Goal: Task Accomplishment & Management: Manage account settings

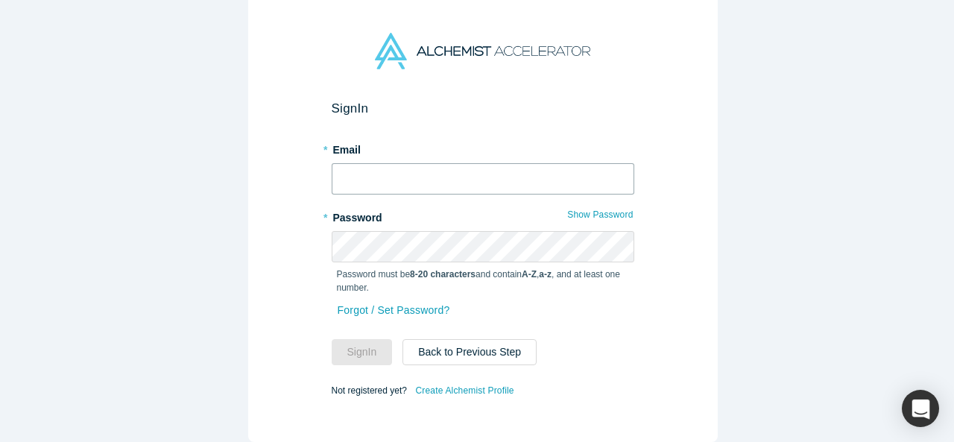
click at [434, 165] on input "text" at bounding box center [483, 178] width 303 height 31
type input "D"
type input "[EMAIL_ADDRESS][DOMAIN_NAME]"
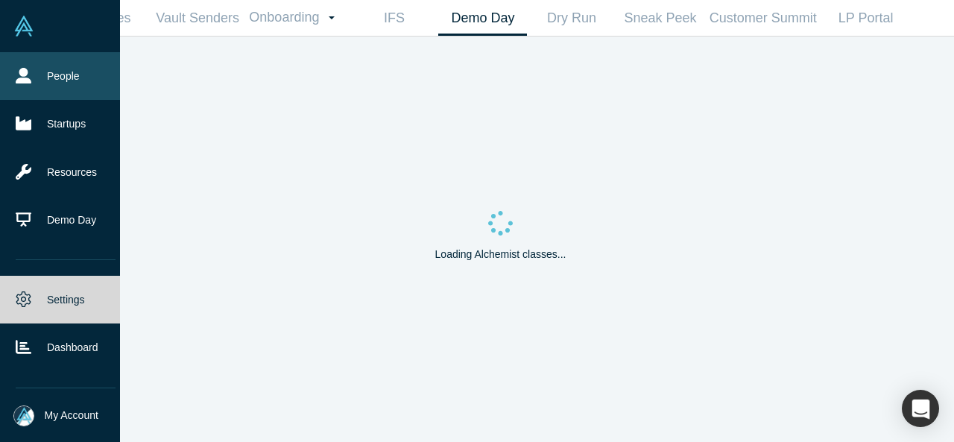
drag, startPoint x: 37, startPoint y: 74, endPoint x: 57, endPoint y: 75, distance: 19.4
click at [37, 74] on link "People" at bounding box center [65, 76] width 131 height 48
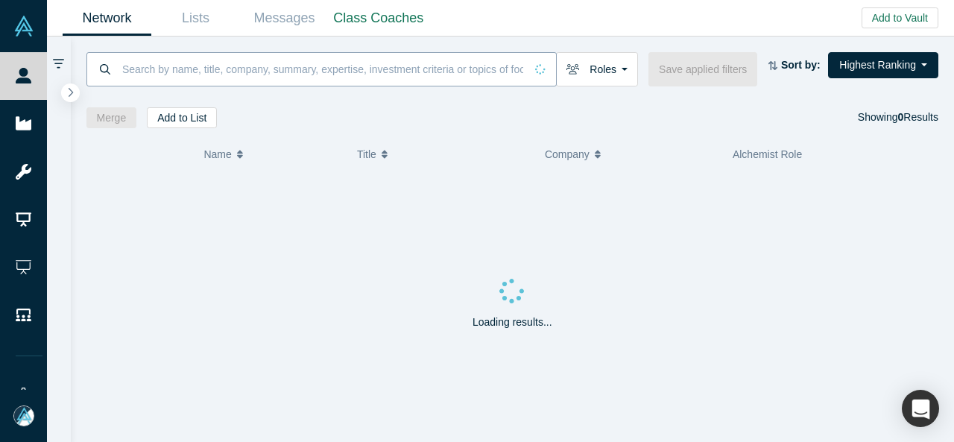
click at [176, 63] on input at bounding box center [323, 68] width 404 height 35
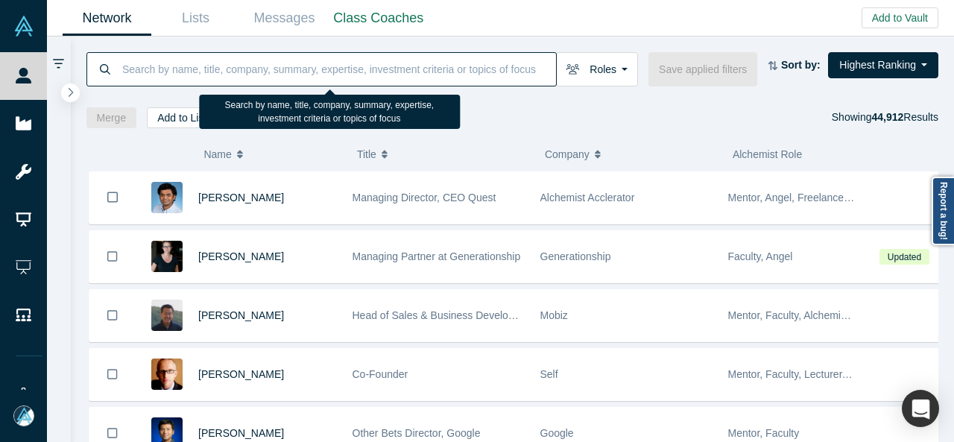
click at [186, 72] on input at bounding box center [338, 68] width 435 height 35
click at [282, 72] on input at bounding box center [338, 68] width 435 height 35
paste input "Denovo"
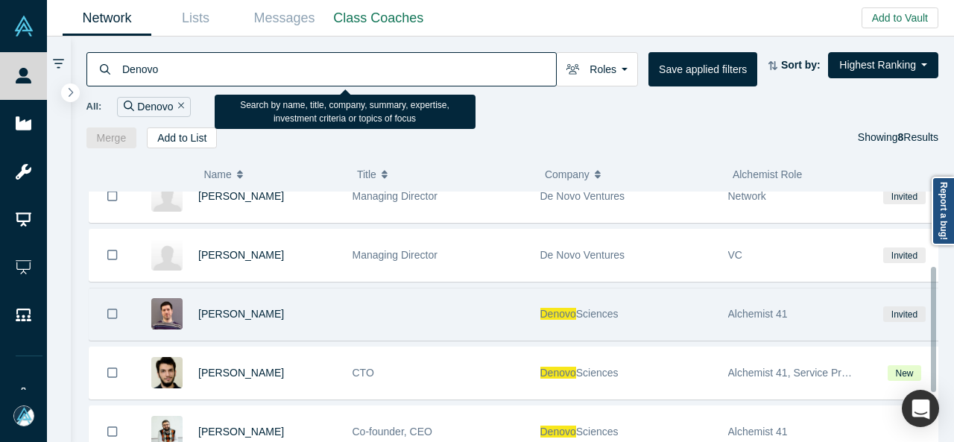
scroll to position [149, 0]
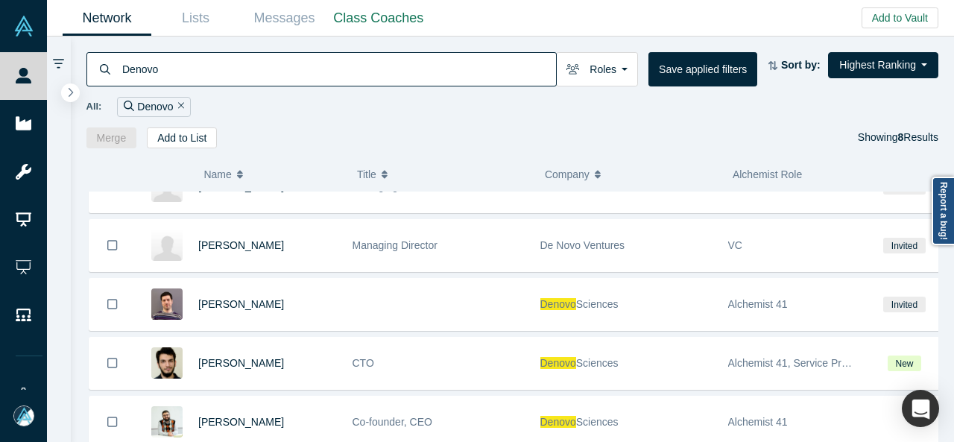
drag, startPoint x: 217, startPoint y: 72, endPoint x: 117, endPoint y: 71, distance: 99.9
click at [117, 71] on div "Denovo" at bounding box center [321, 69] width 470 height 34
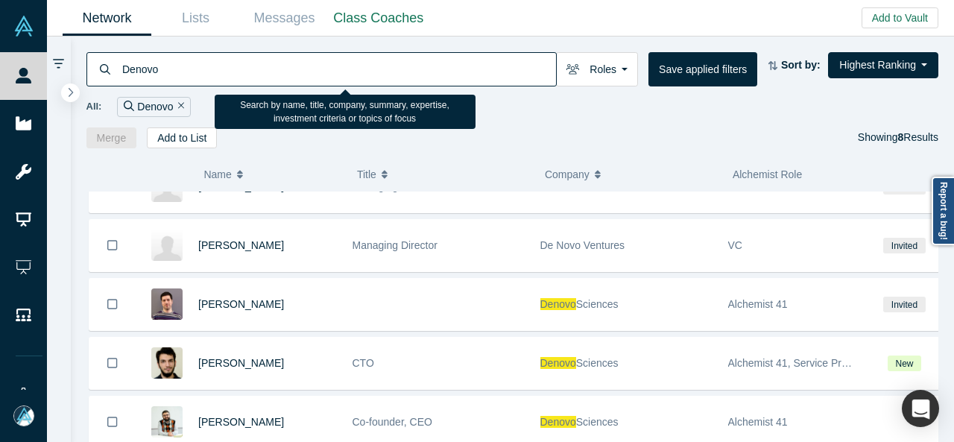
paste input "Marcus Virginia"
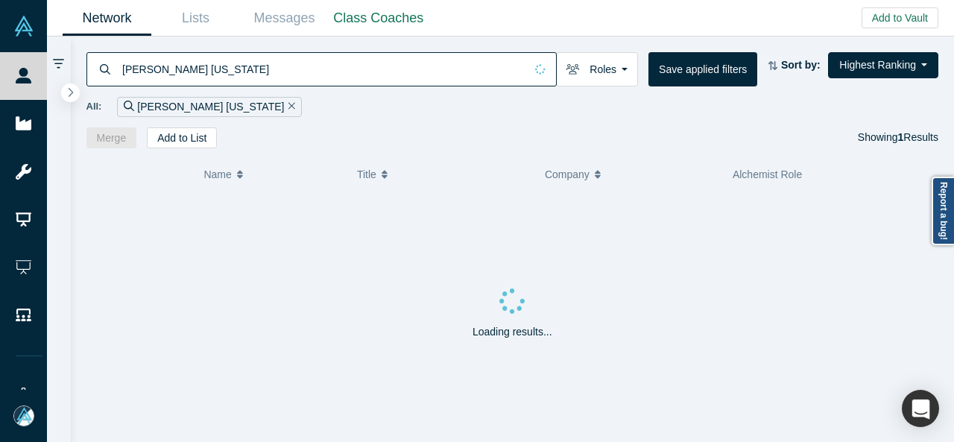
type input "Marcus Virginia"
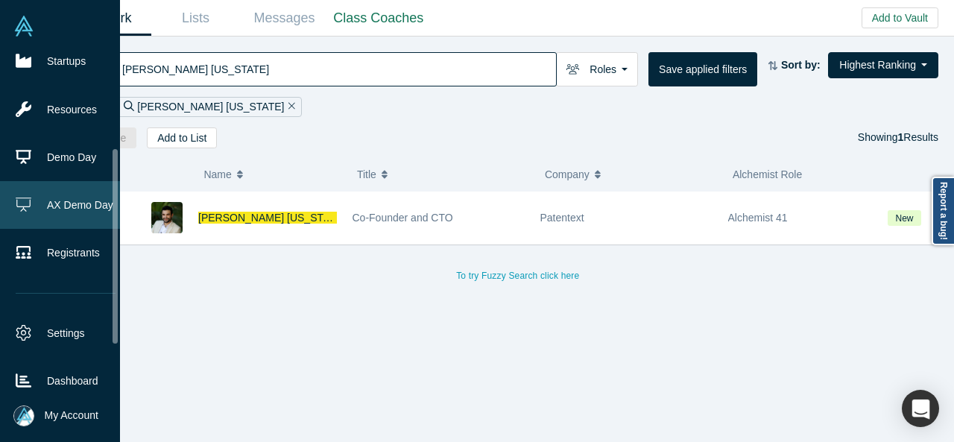
scroll to position [224, 0]
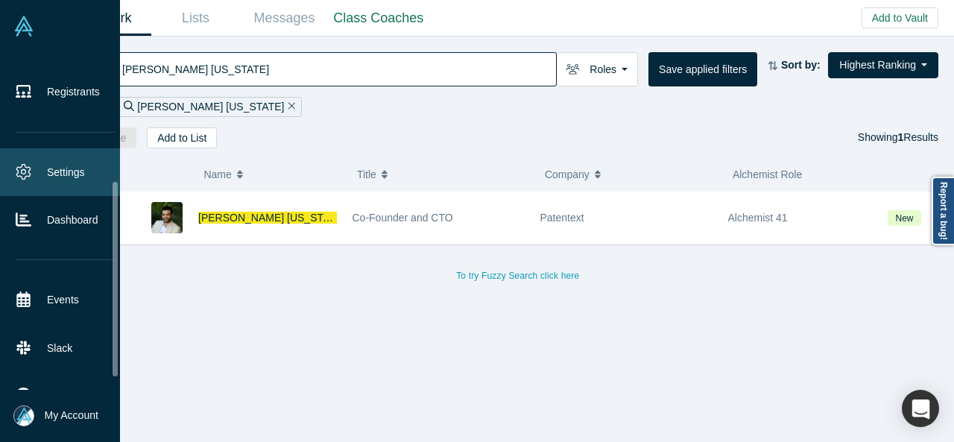
click at [57, 172] on link "Settings" at bounding box center [65, 172] width 131 height 48
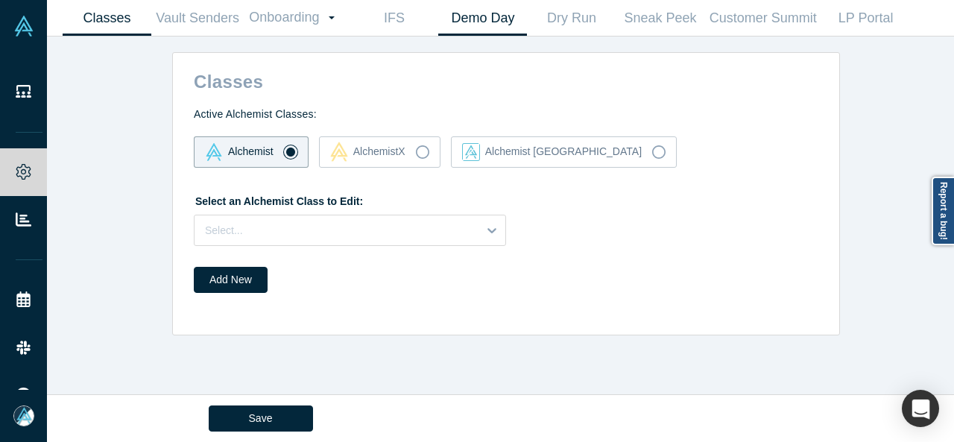
click at [477, 14] on link "Demo Day" at bounding box center [482, 18] width 89 height 35
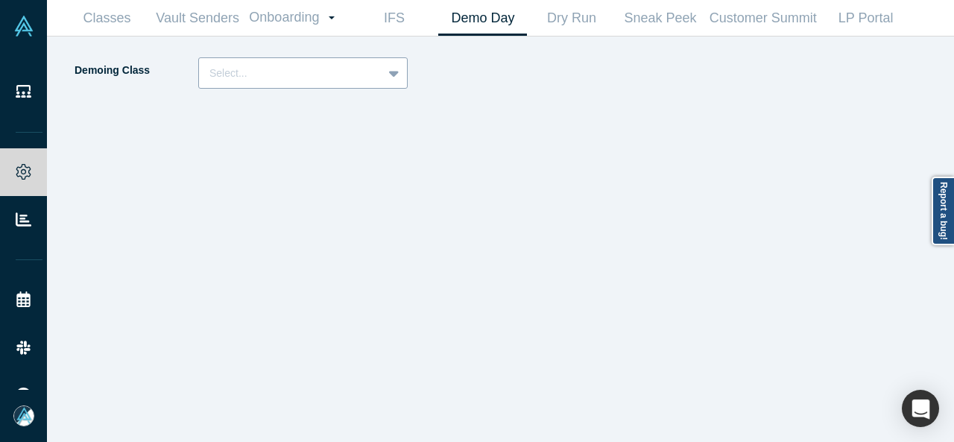
click at [303, 75] on div at bounding box center [290, 73] width 162 height 19
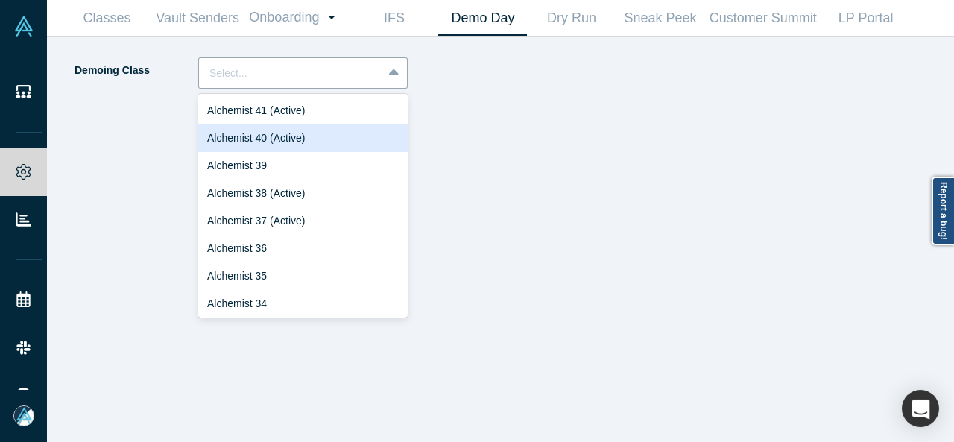
click at [307, 137] on div "Alchemist 40 (Active)" at bounding box center [302, 138] width 209 height 28
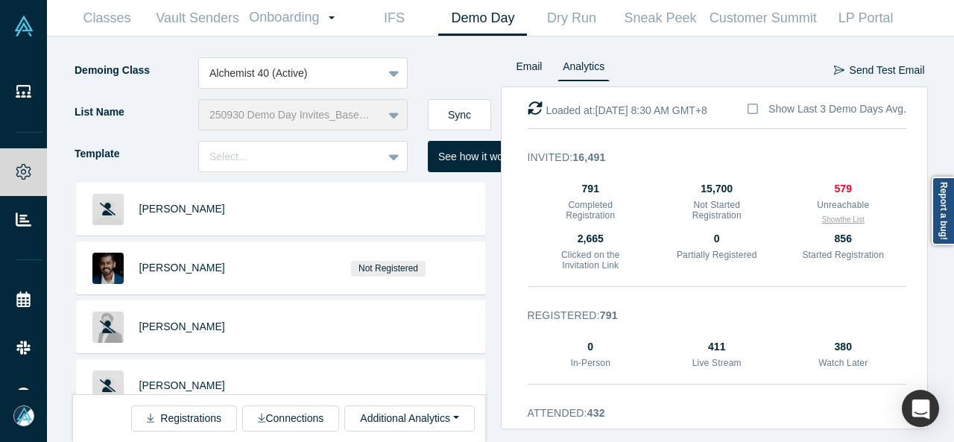
click at [842, 221] on button "Show the List" at bounding box center [843, 219] width 42 height 11
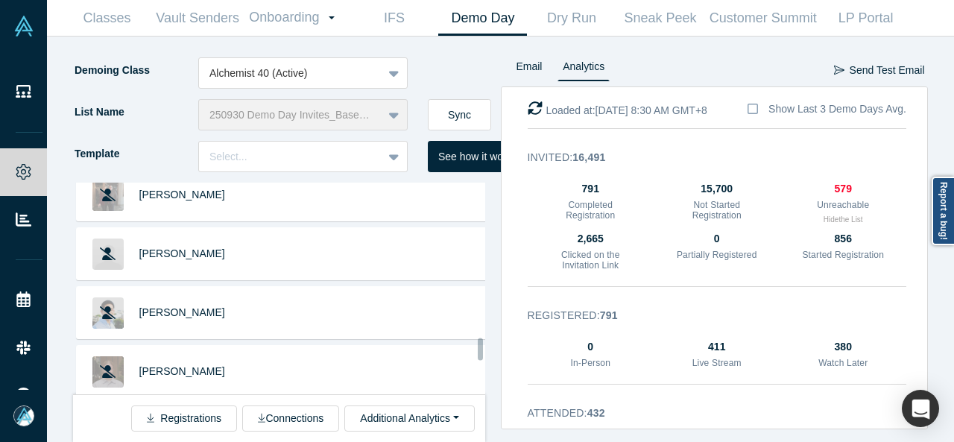
scroll to position [4631, 0]
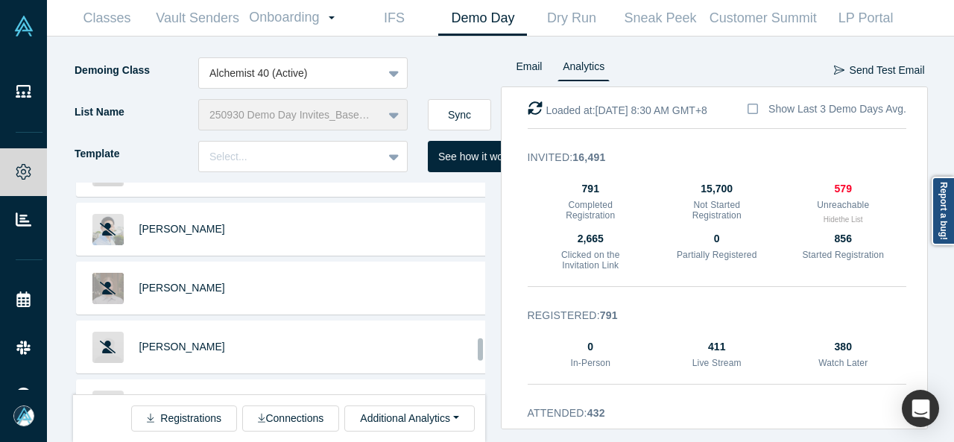
click at [496, 364] on div "Kate Clark Andrew Hong Marcus Chan Loren Savini Baptiste Bel Austin Wills Caryn…" at bounding box center [287, 312] width 428 height 259
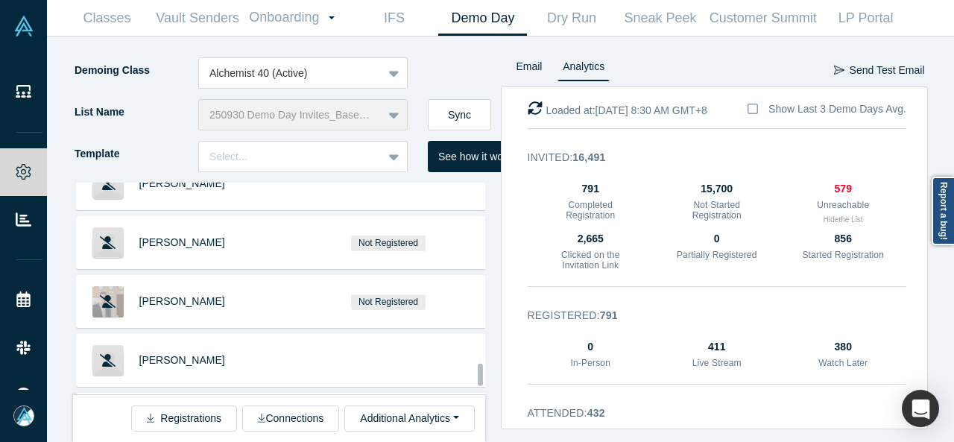
scroll to position [7637, 0]
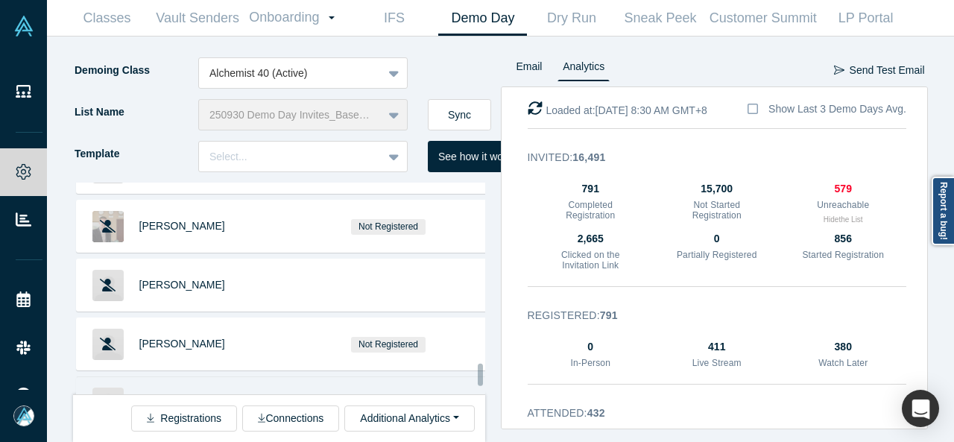
click at [198, 396] on span "Michelle Nacouzi" at bounding box center [182, 402] width 86 height 12
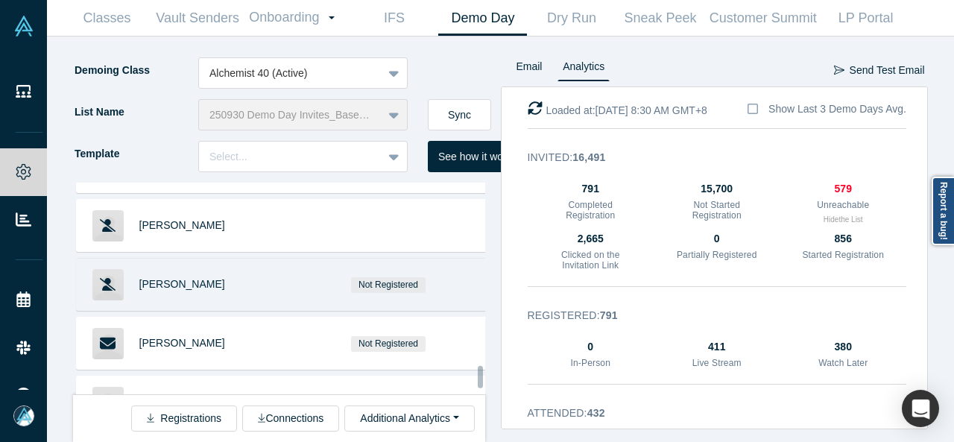
scroll to position [7786, 0]
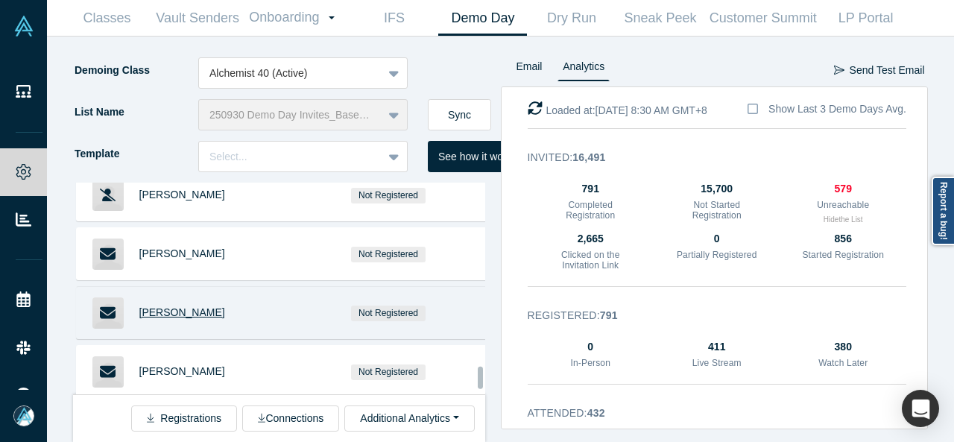
click at [180, 306] on span "Marc Smookler" at bounding box center [182, 312] width 86 height 12
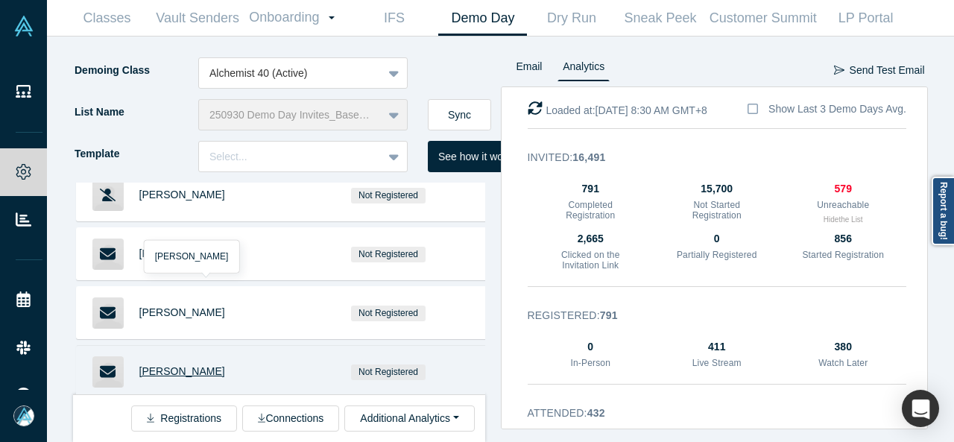
click at [207, 365] on span "Marguerite Phan-Pappalardo" at bounding box center [182, 371] width 86 height 12
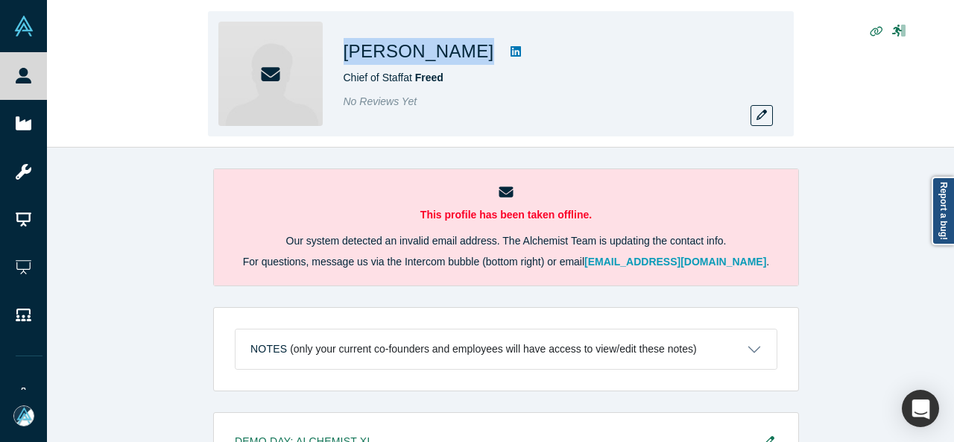
drag, startPoint x: 343, startPoint y: 60, endPoint x: 483, endPoint y: 60, distance: 140.1
click at [483, 60] on div "[PERSON_NAME]" at bounding box center [552, 51] width 417 height 27
copy div "[PERSON_NAME]"
drag, startPoint x: 505, startPoint y: 54, endPoint x: 405, endPoint y: 54, distance: 99.9
copy div "[PERSON_NAME]"
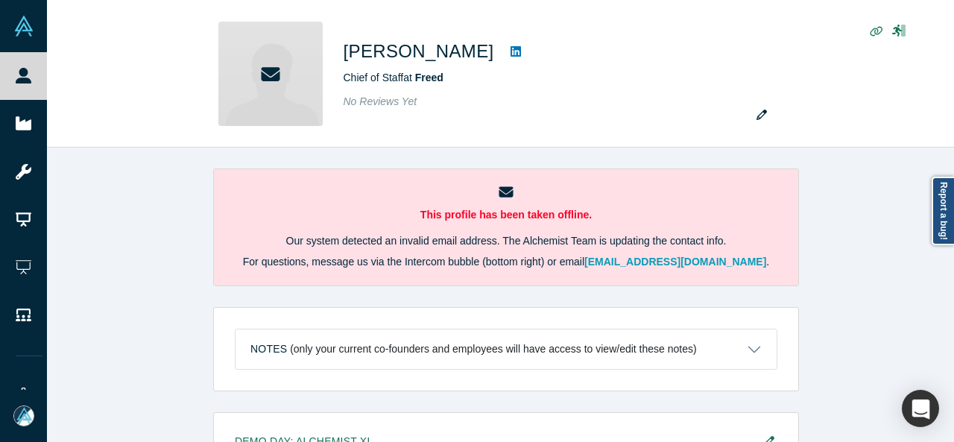
click at [873, 272] on div "This profile has been taken offline. Our system detected an invalid email addre…" at bounding box center [506, 301] width 918 height 306
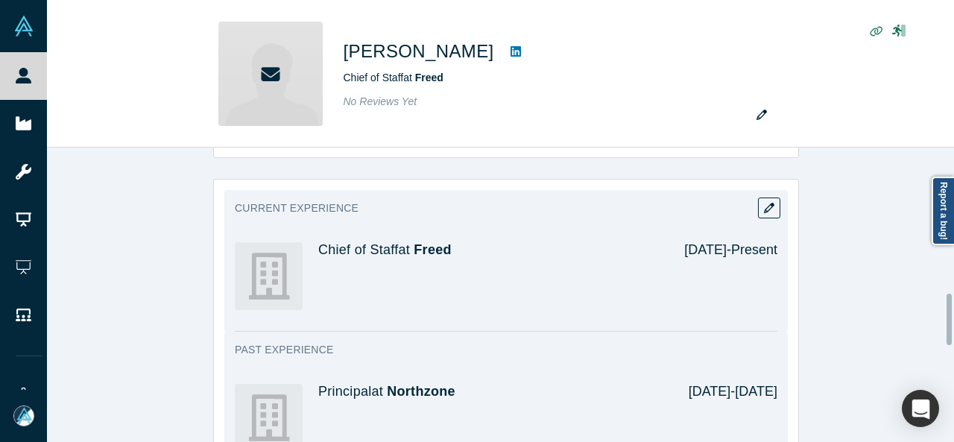
scroll to position [894, 0]
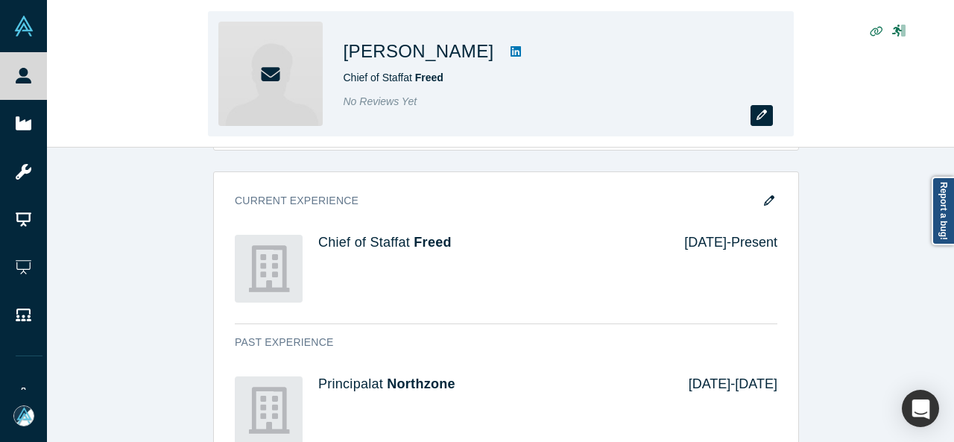
click at [765, 119] on icon "button" at bounding box center [761, 115] width 10 height 10
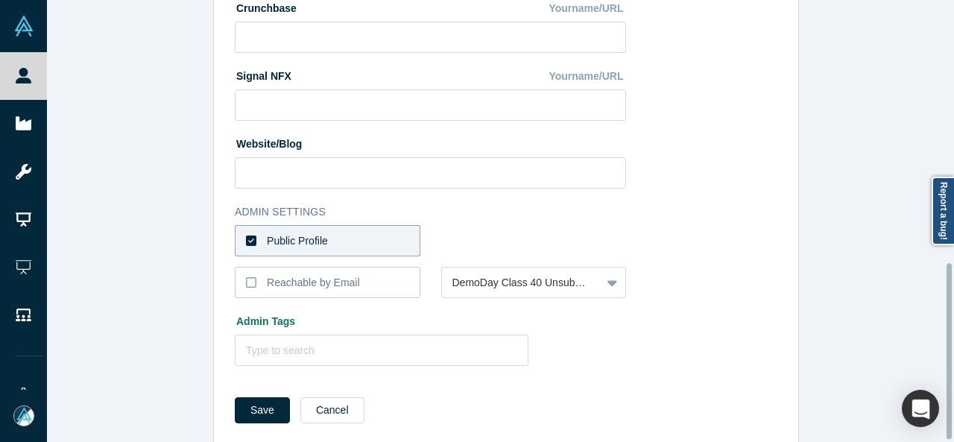
scroll to position [662, 0]
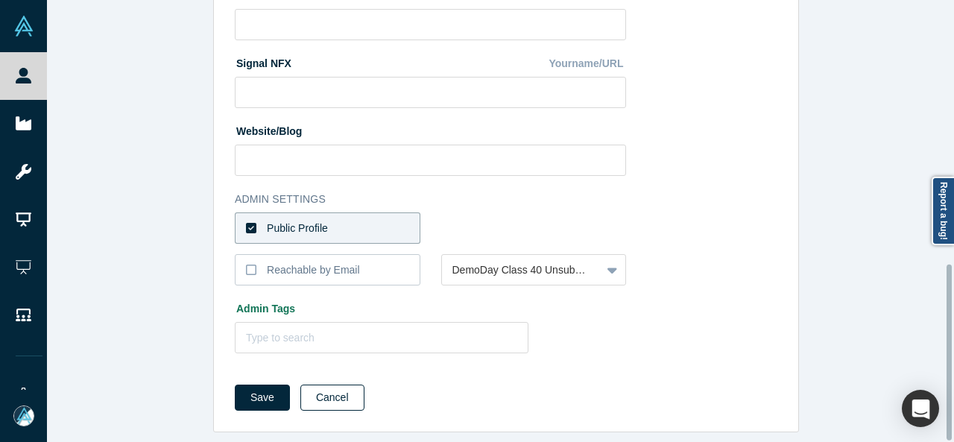
click at [322, 396] on button "Cancel" at bounding box center [332, 398] width 64 height 26
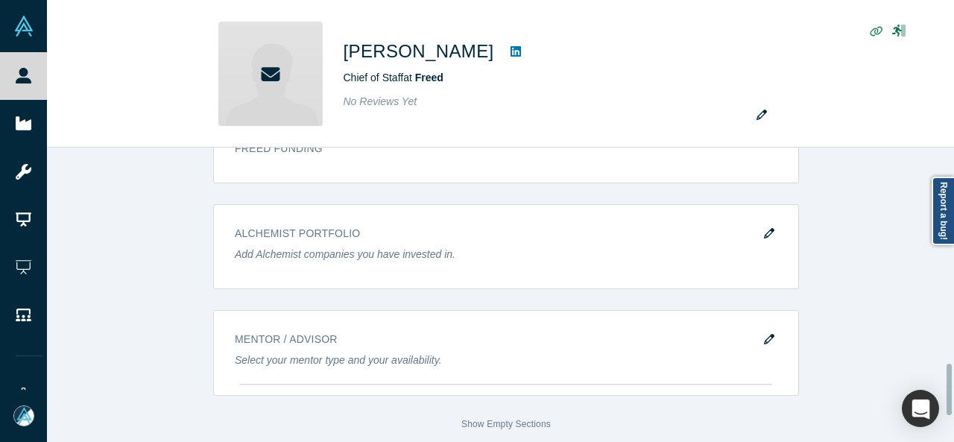
scroll to position [1391, 0]
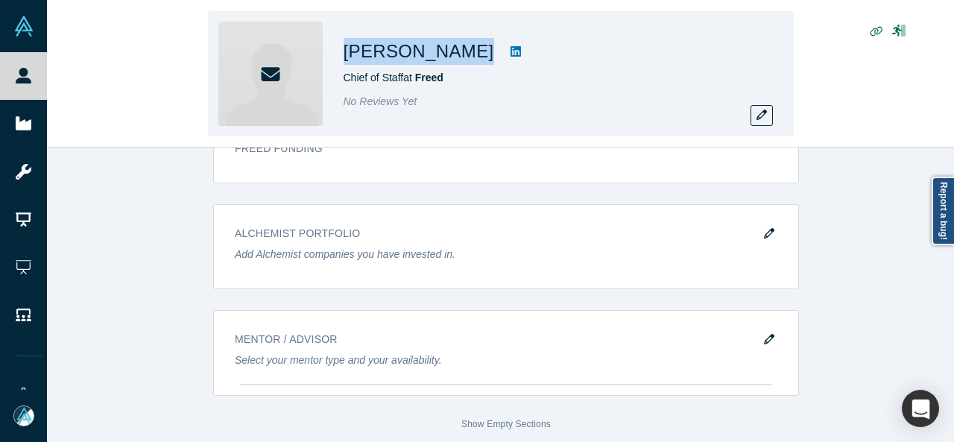
drag, startPoint x: 341, startPoint y: 52, endPoint x: 484, endPoint y: 63, distance: 143.5
click at [484, 63] on div "Michelle Nacouzi Chief of Staff at Freed No Reviews Yet" at bounding box center [501, 73] width 586 height 125
copy div "[PERSON_NAME]"
click at [757, 119] on icon "button" at bounding box center [761, 115] width 10 height 10
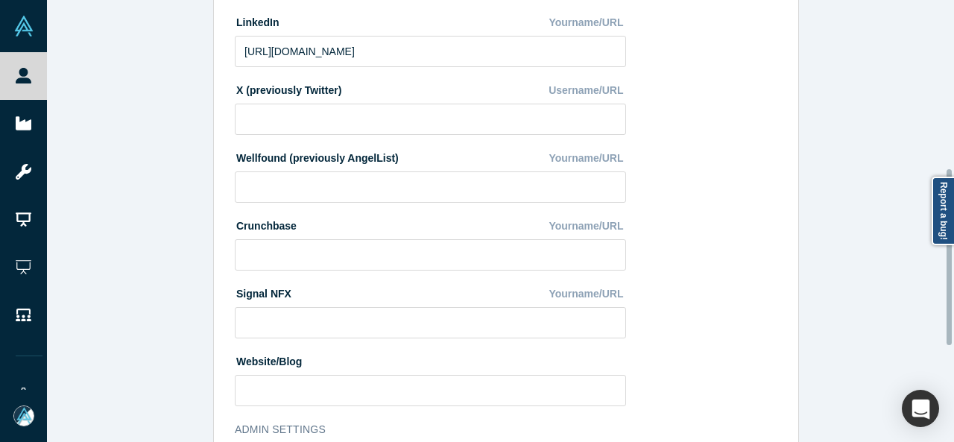
scroll to position [522, 0]
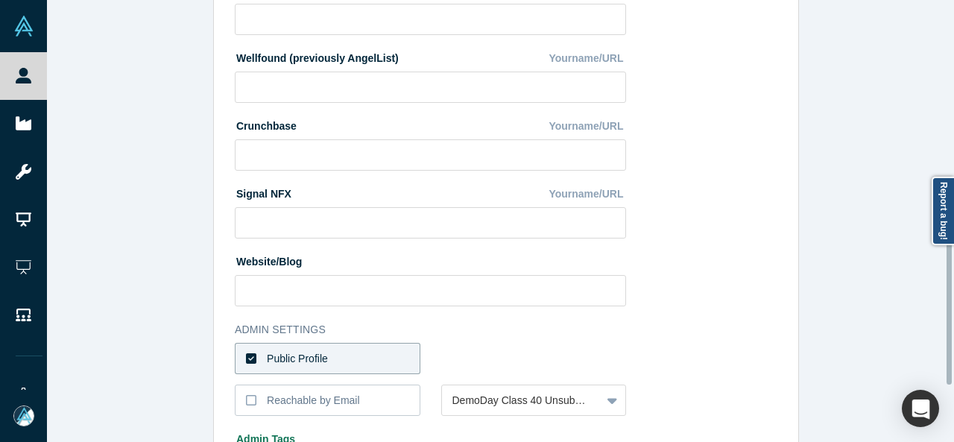
click at [385, 349] on label "Public Profile" at bounding box center [328, 358] width 186 height 31
click at [0, 0] on input "Public Profile" at bounding box center [0, 0] width 0 height 0
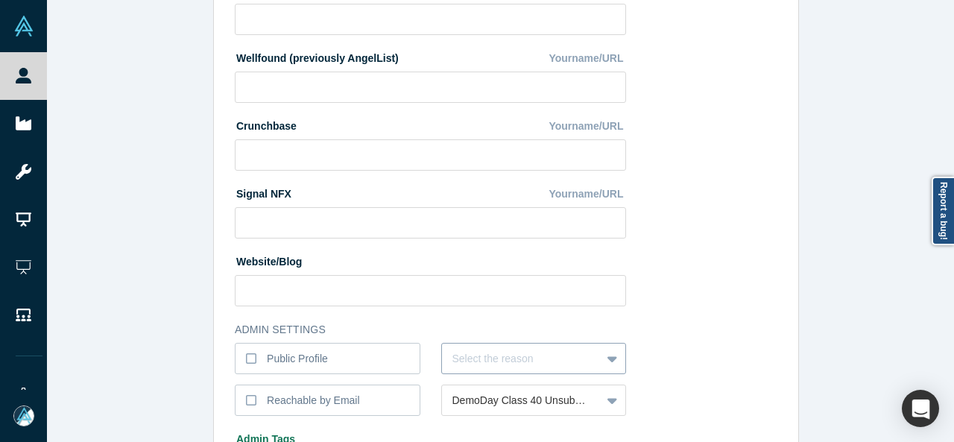
click at [534, 361] on div "Select the reason" at bounding box center [534, 358] width 186 height 31
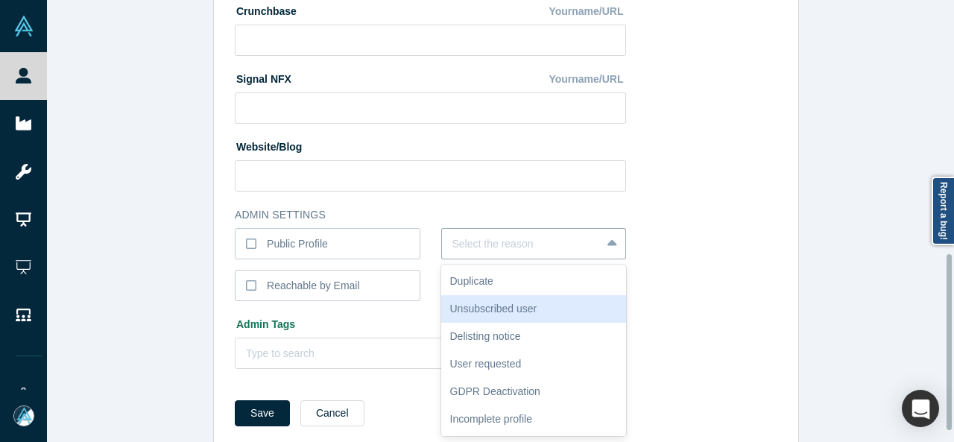
click at [470, 306] on div "Unsubscribed user" at bounding box center [534, 309] width 186 height 28
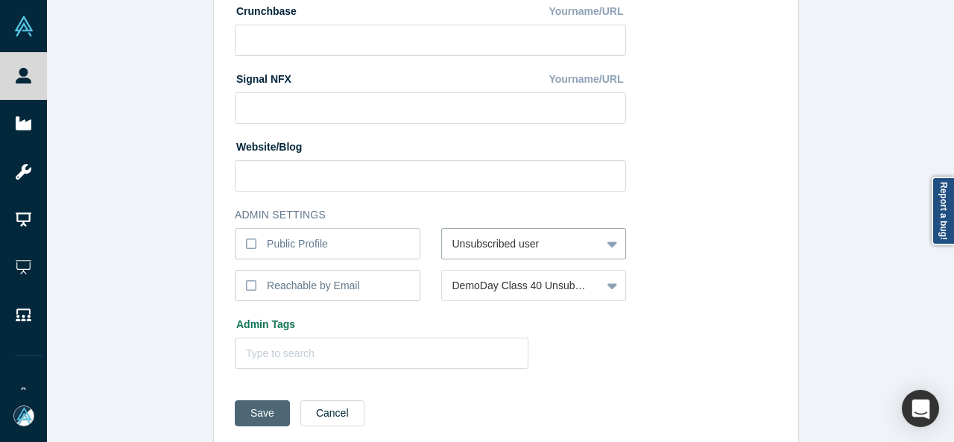
click at [247, 414] on button "Save" at bounding box center [262, 413] width 55 height 26
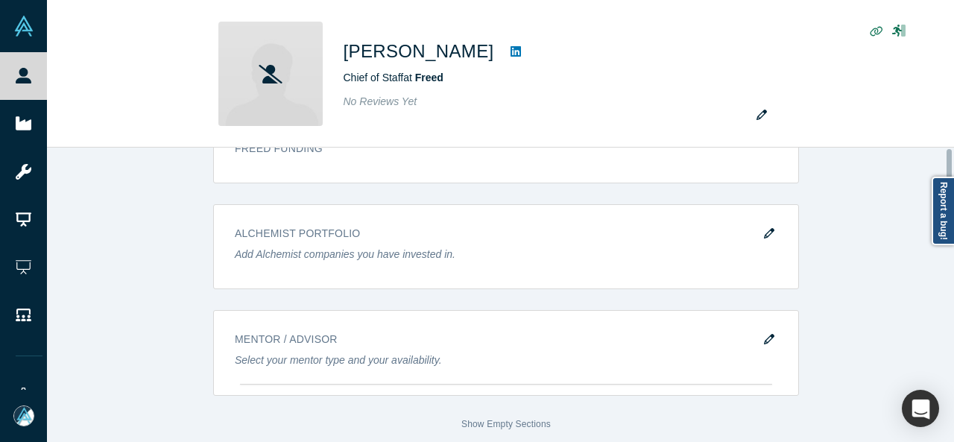
scroll to position [0, 0]
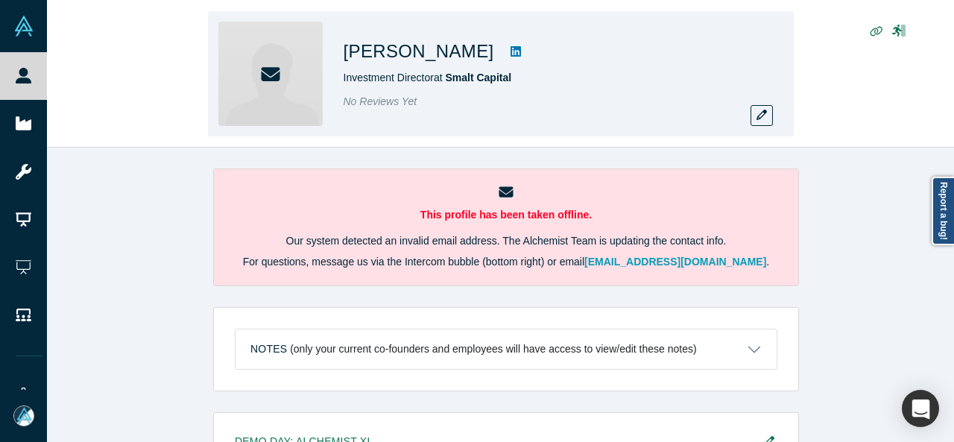
drag, startPoint x: 338, startPoint y: 59, endPoint x: 568, endPoint y: 54, distance: 229.6
click at [574, 56] on div "Marguerite Phan-Pappalardo Investment Director at Smalt Capital No Reviews Yet" at bounding box center [501, 73] width 586 height 125
copy h1 "Marguerite Phan-Pappalardo"
click at [752, 121] on button "button" at bounding box center [762, 115] width 22 height 21
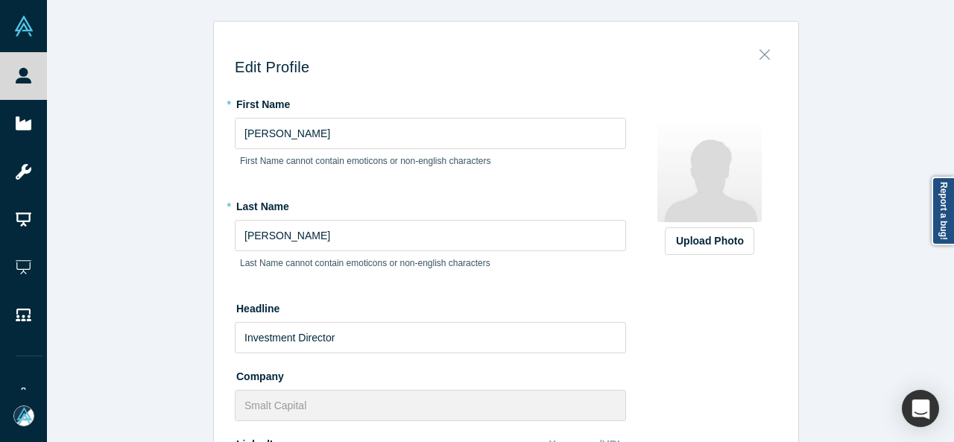
click at [759, 59] on icon "Close" at bounding box center [764, 54] width 10 height 16
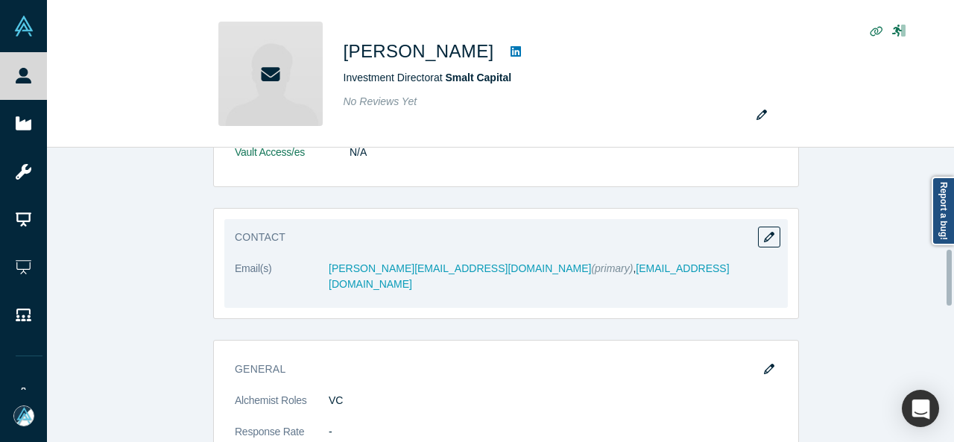
scroll to position [596, 0]
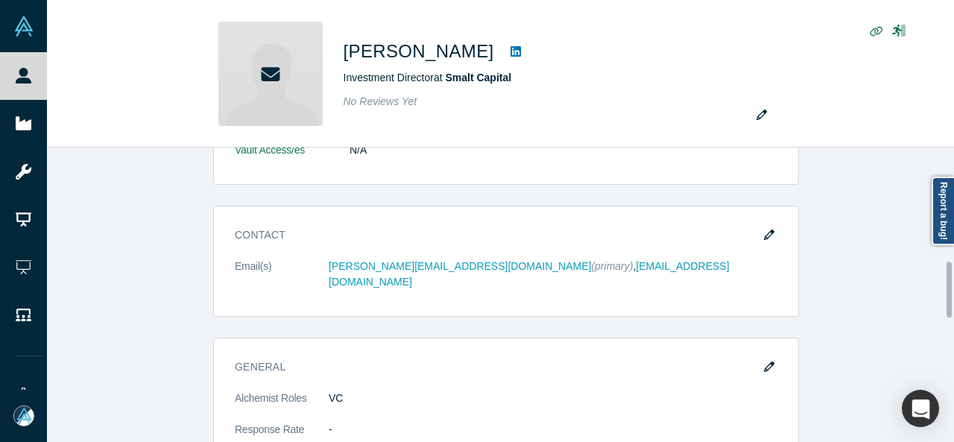
click at [769, 227] on button "button" at bounding box center [769, 234] width 22 height 21
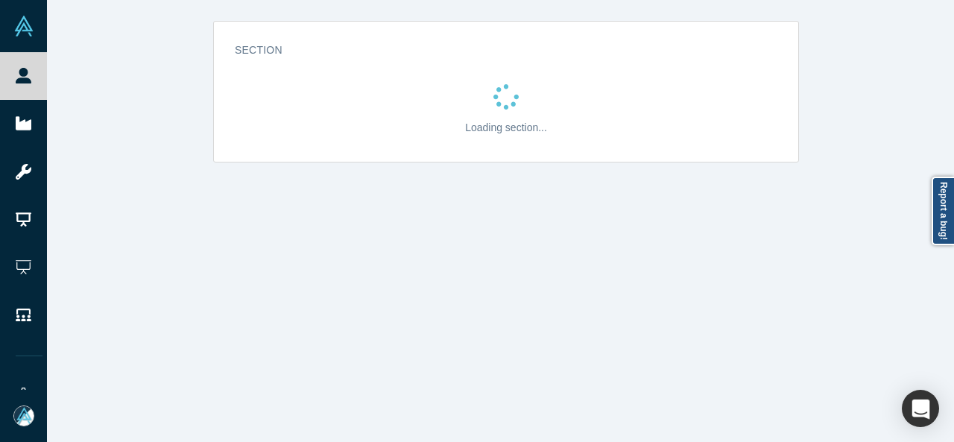
scroll to position [0, 0]
select select "US"
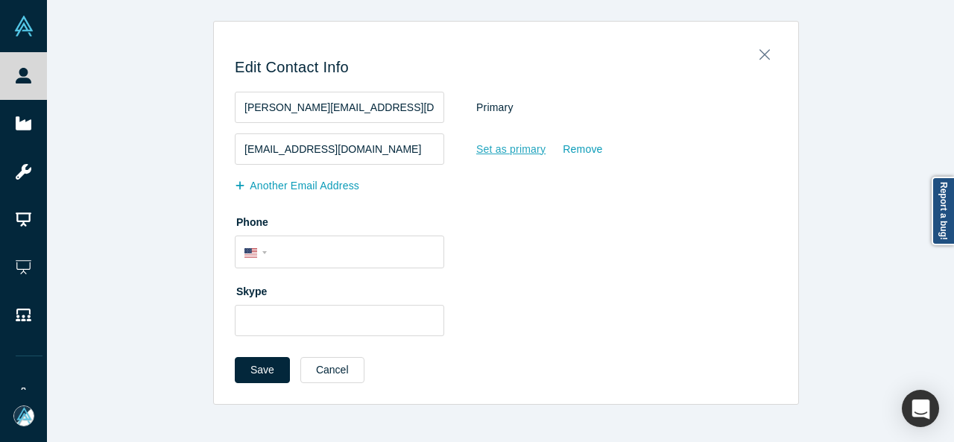
click at [523, 151] on div "Set as primary" at bounding box center [511, 149] width 71 height 26
click at [0, 0] on input "Set as primary" at bounding box center [0, 0] width 0 height 0
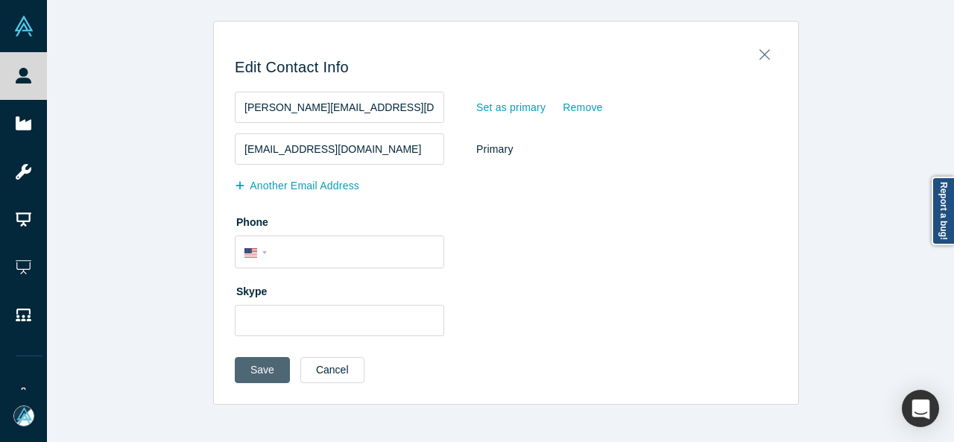
click at [252, 372] on button "Save" at bounding box center [262, 370] width 55 height 26
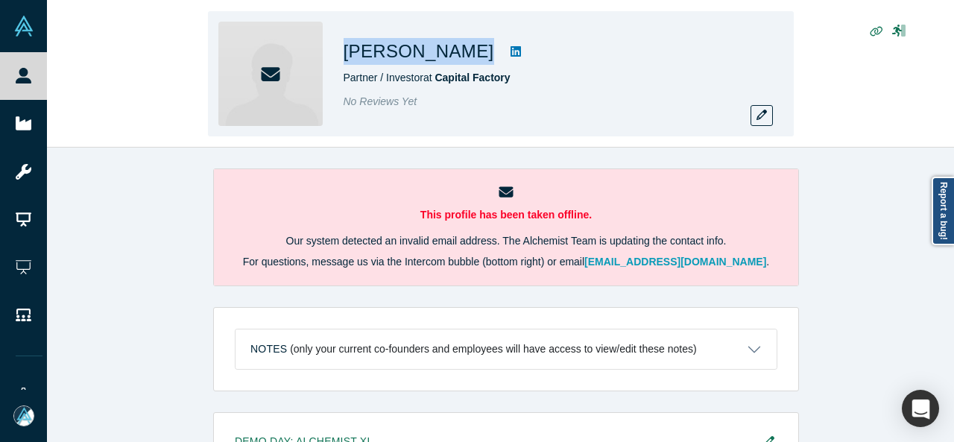
drag, startPoint x: 344, startPoint y: 57, endPoint x: 464, endPoint y: 54, distance: 120.8
click at [464, 54] on h1 "[PERSON_NAME]" at bounding box center [419, 51] width 151 height 27
copy h1 "[PERSON_NAME]"
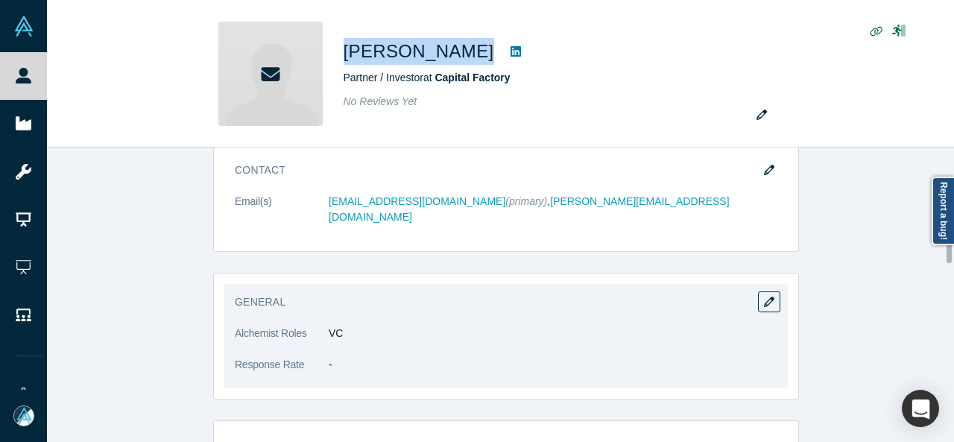
scroll to position [522, 0]
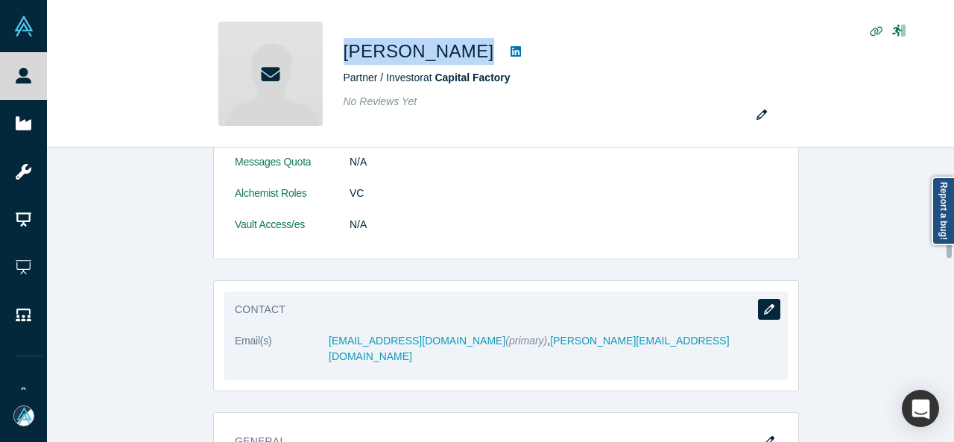
click at [771, 309] on button "button" at bounding box center [769, 309] width 22 height 21
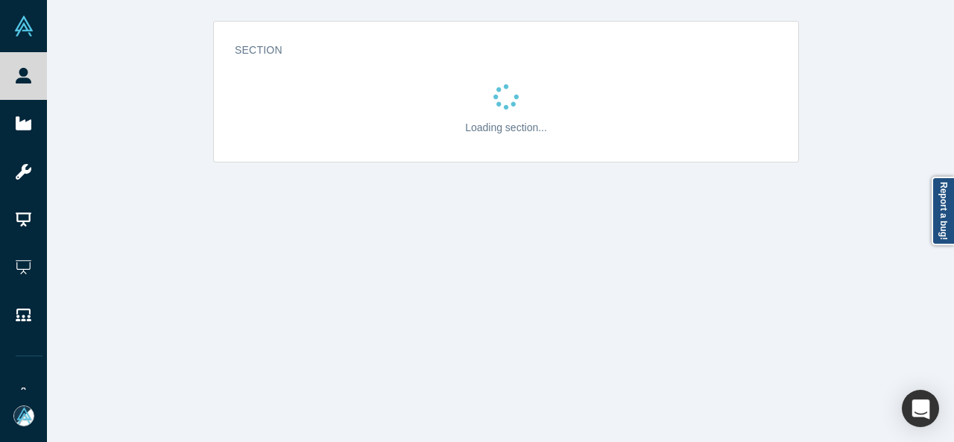
scroll to position [0, 0]
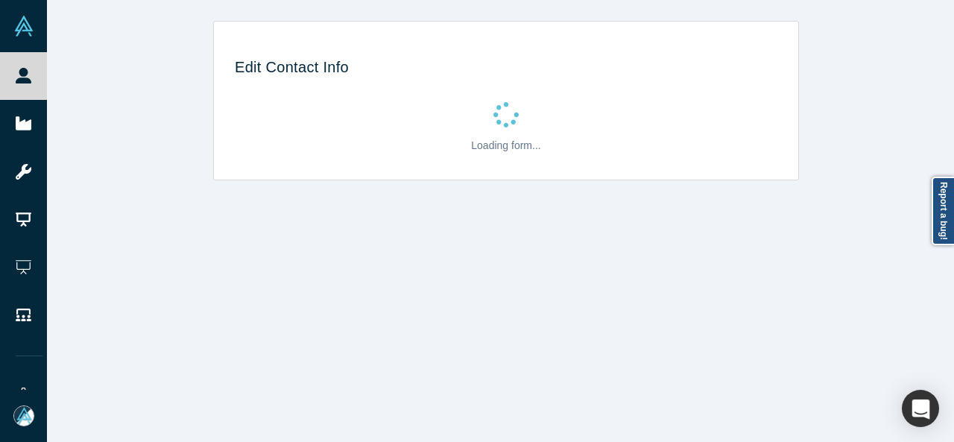
select select "US"
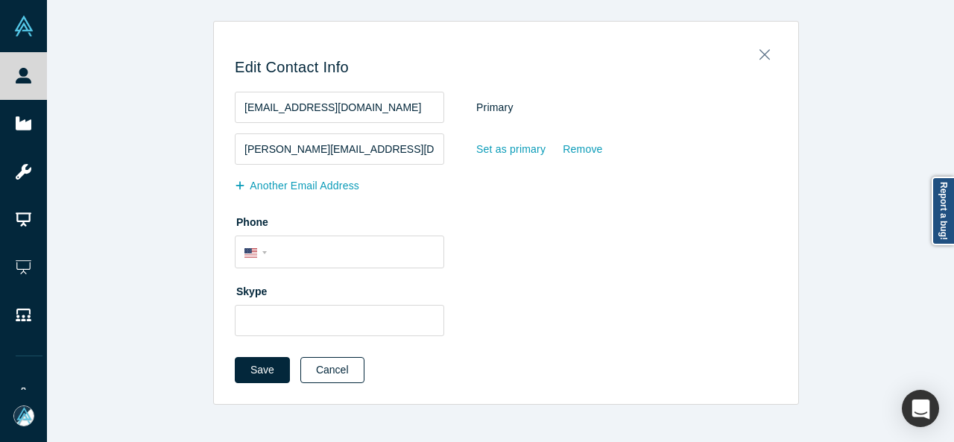
click at [325, 370] on button "Cancel" at bounding box center [332, 370] width 64 height 26
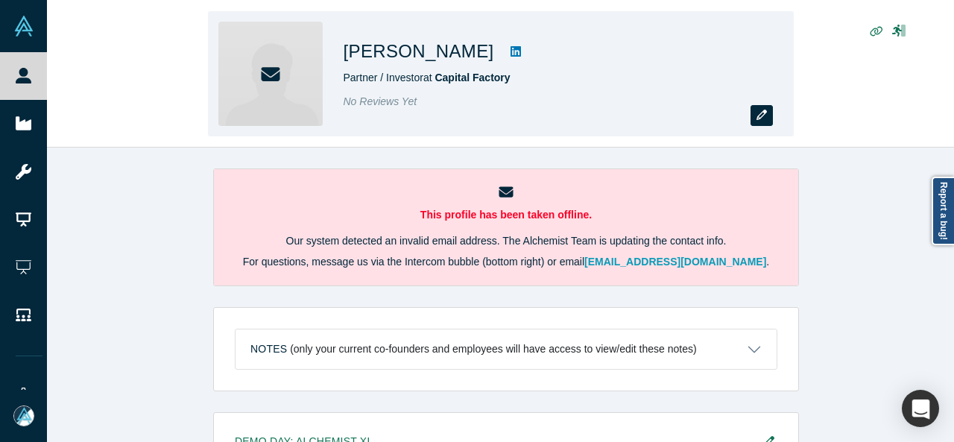
click at [760, 115] on icon "button" at bounding box center [761, 115] width 10 height 10
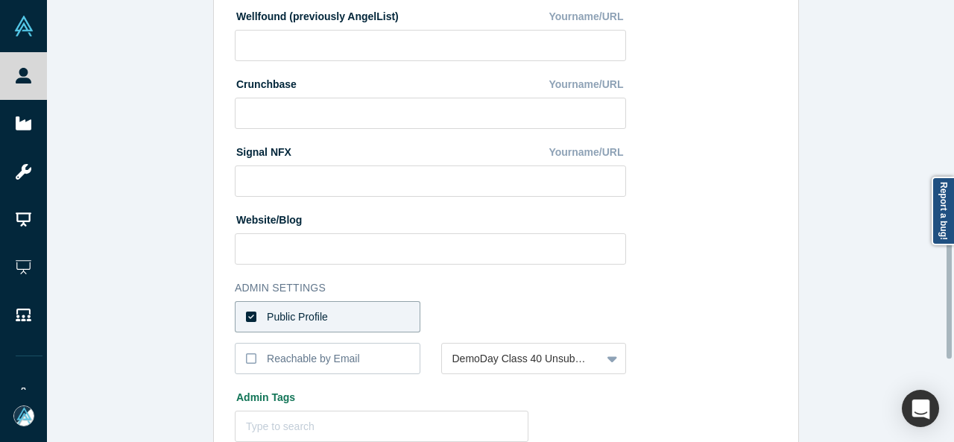
scroll to position [596, 0]
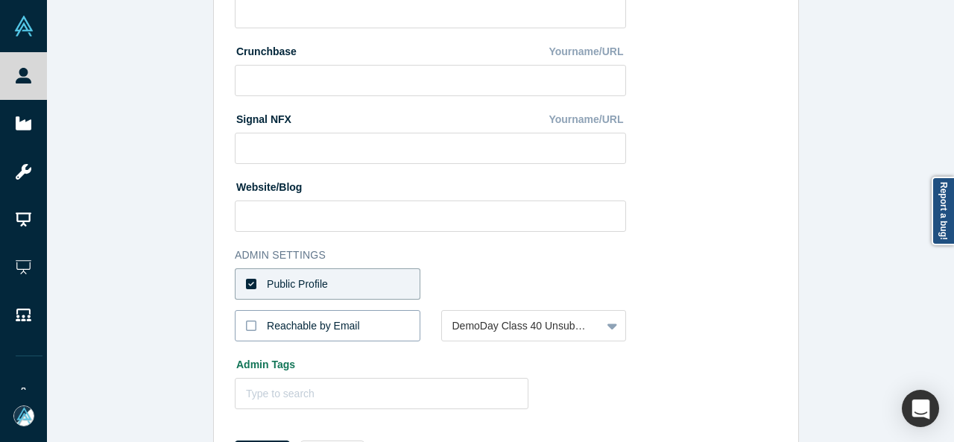
click at [346, 320] on div "Reachable by Email" at bounding box center [313, 326] width 93 height 16
click at [0, 0] on input "Reachable by Email" at bounding box center [0, 0] width 0 height 0
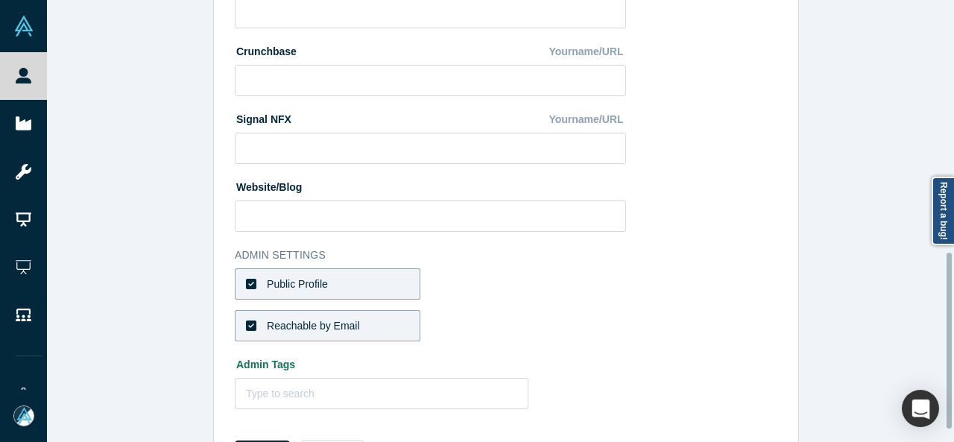
scroll to position [662, 0]
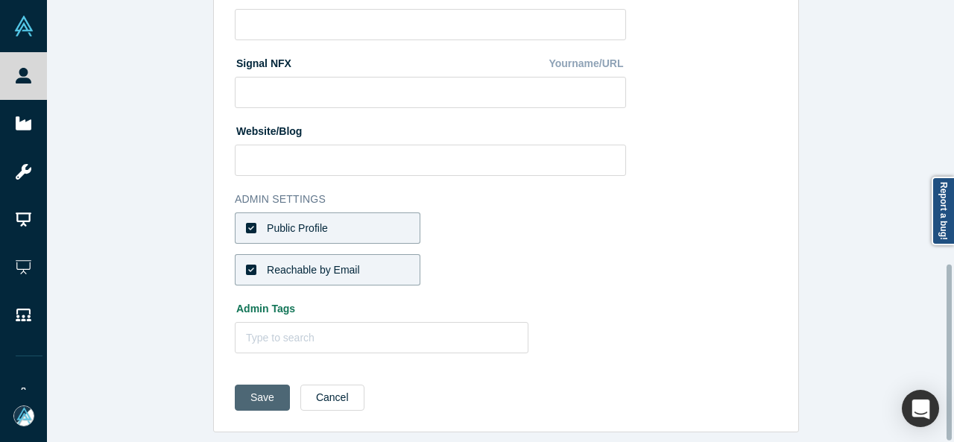
click at [259, 390] on button "Save" at bounding box center [262, 398] width 55 height 26
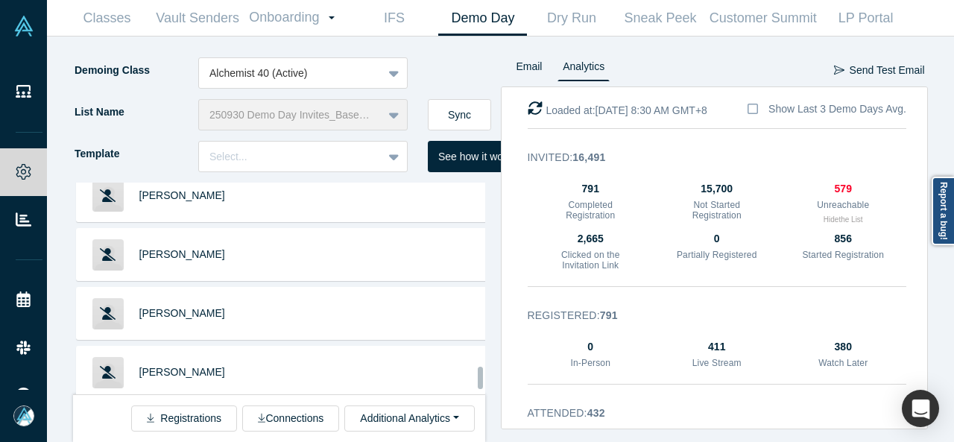
scroll to position [9128, 0]
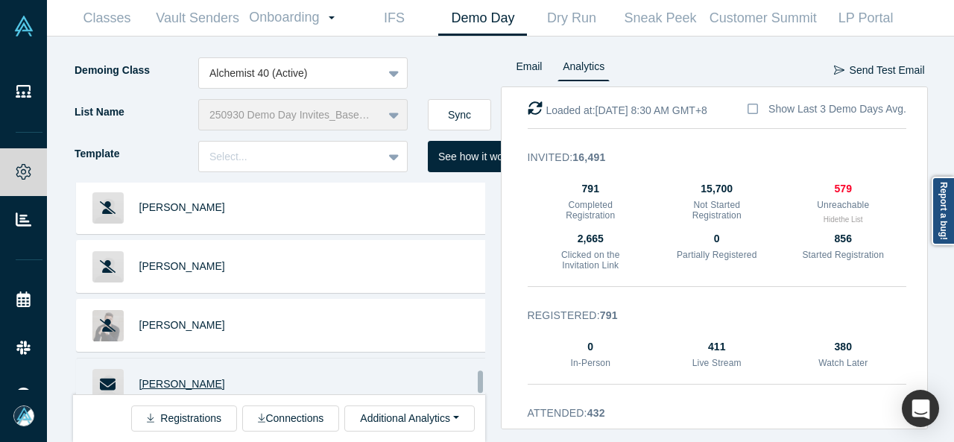
click at [169, 378] on span "[PERSON_NAME]" at bounding box center [182, 384] width 86 height 12
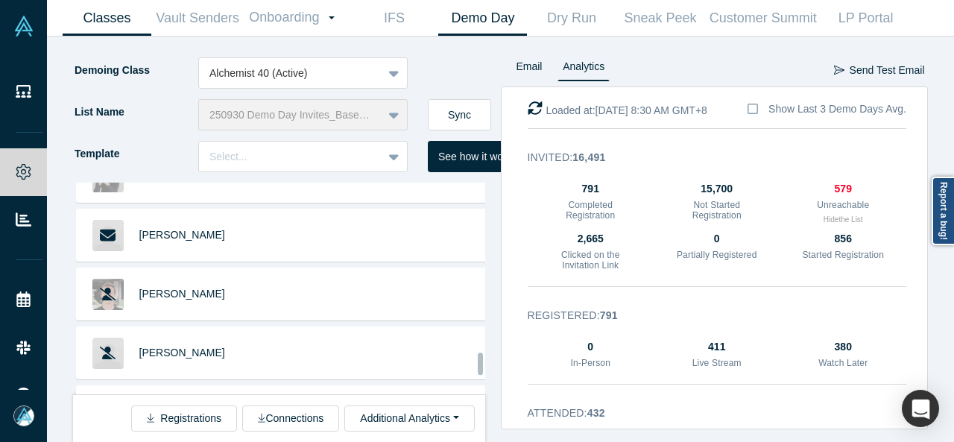
click at [189, 405] on span "Stacy D'Amico" at bounding box center [182, 411] width 86 height 12
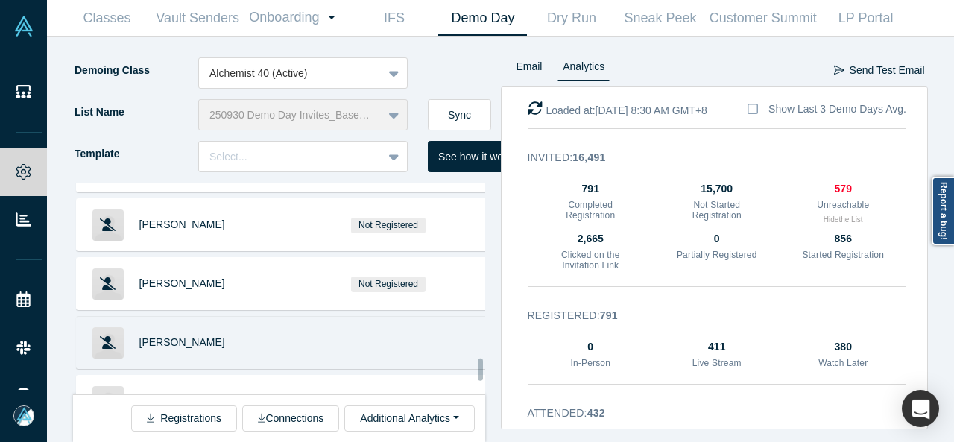
scroll to position [9575, 0]
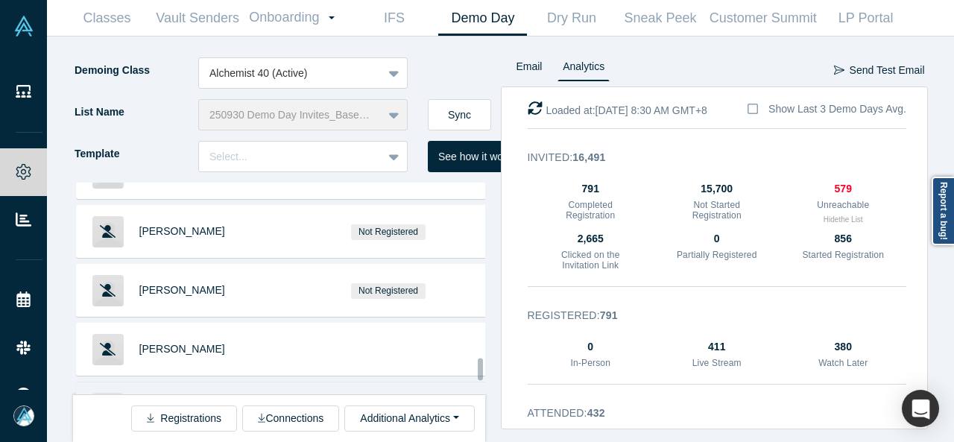
click at [168, 402] on span "Roger Quy" at bounding box center [182, 408] width 86 height 12
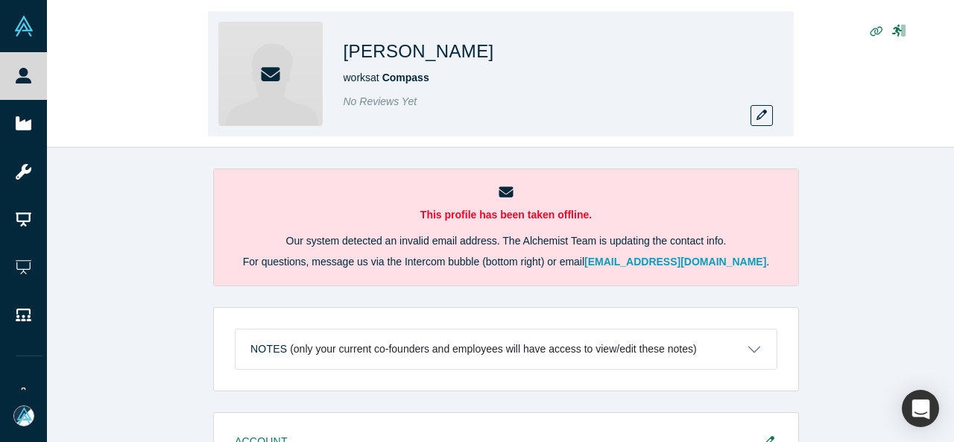
drag, startPoint x: 337, startPoint y: 47, endPoint x: 485, endPoint y: 58, distance: 148.7
click at [485, 58] on div "[PERSON_NAME] works at Compass No Reviews Yet" at bounding box center [501, 73] width 586 height 125
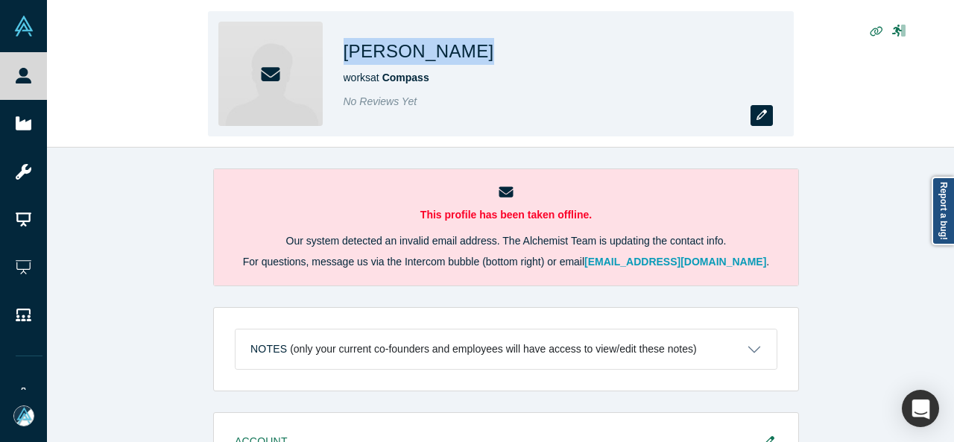
click at [768, 121] on button "button" at bounding box center [762, 115] width 22 height 21
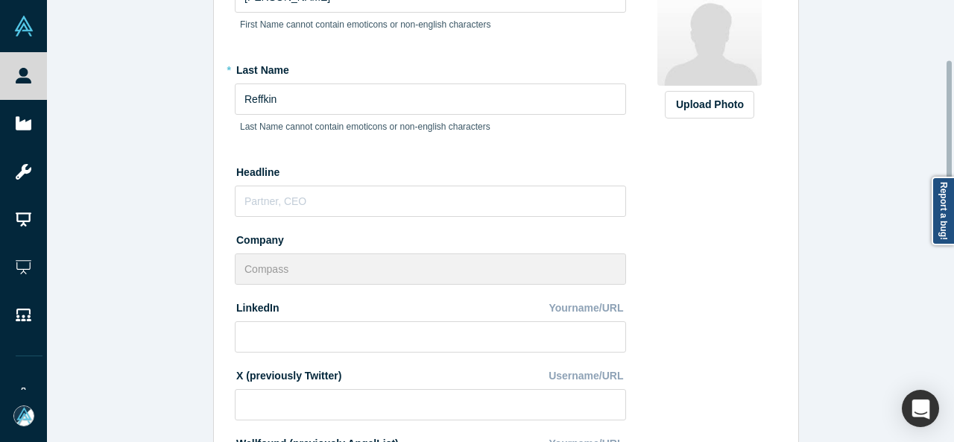
scroll to position [149, 0]
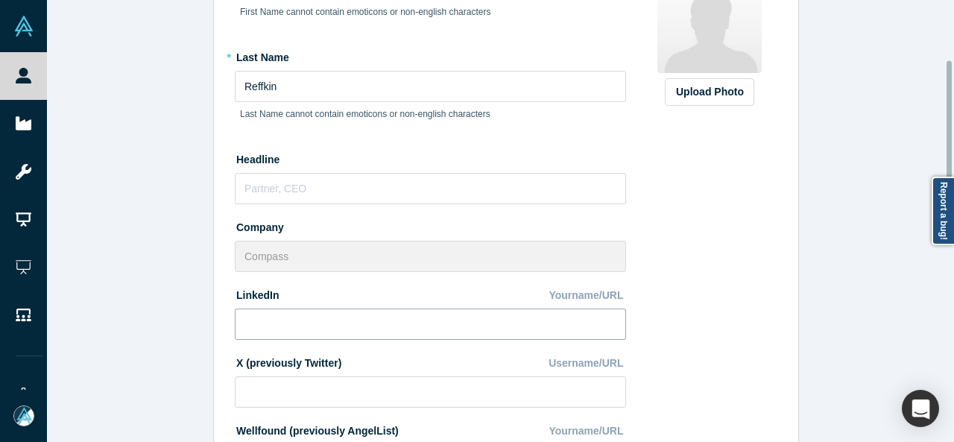
click at [365, 322] on input at bounding box center [430, 324] width 391 height 31
paste input "https://www.linkedin.com/in/robertreffkin/"
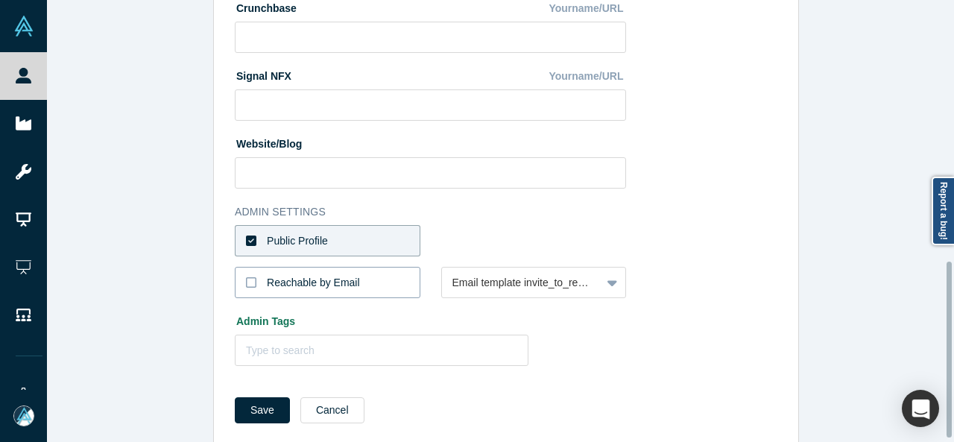
scroll to position [662, 0]
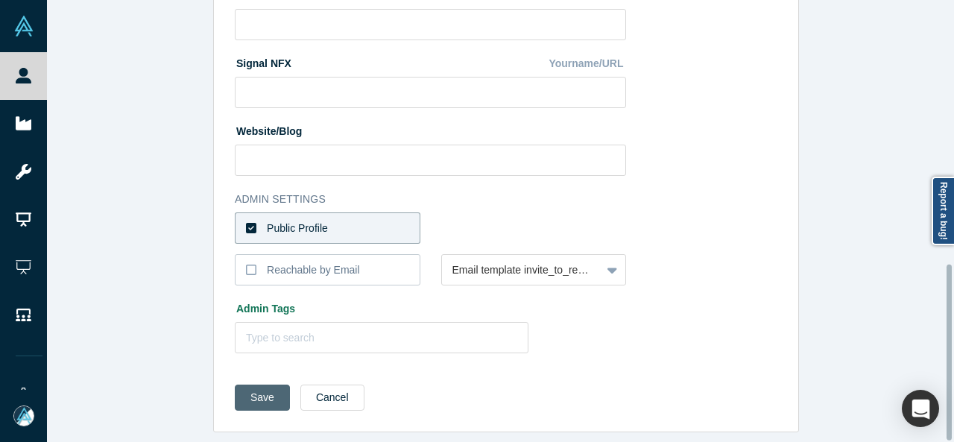
type input "https://www.linkedin.com/in/robertreffkin/"
click at [256, 385] on button "Save" at bounding box center [262, 398] width 55 height 26
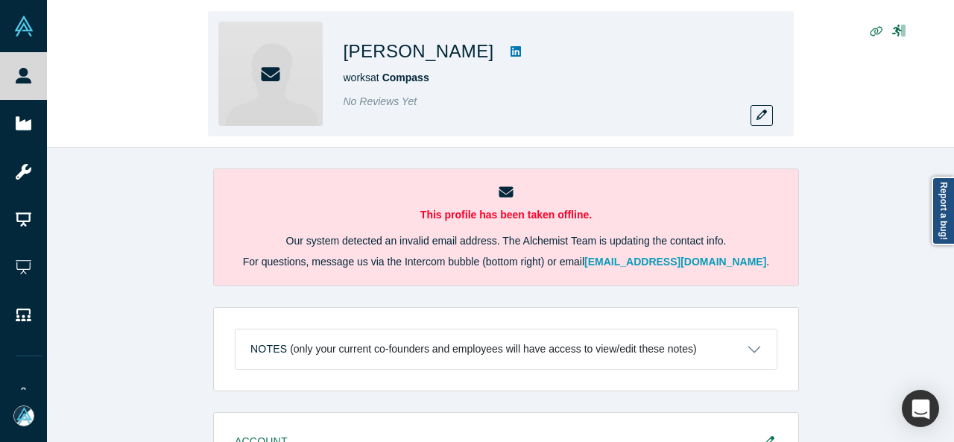
drag, startPoint x: 341, startPoint y: 53, endPoint x: 454, endPoint y: 54, distance: 112.5
click at [454, 54] on div "Robert Reffkin works at Compass No Reviews Yet" at bounding box center [501, 73] width 586 height 125
copy h1 "Robert Reffkin"
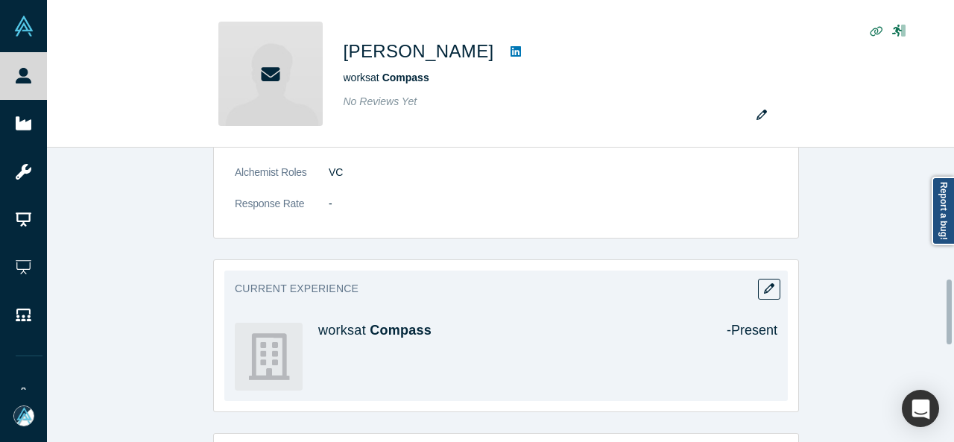
scroll to position [596, 0]
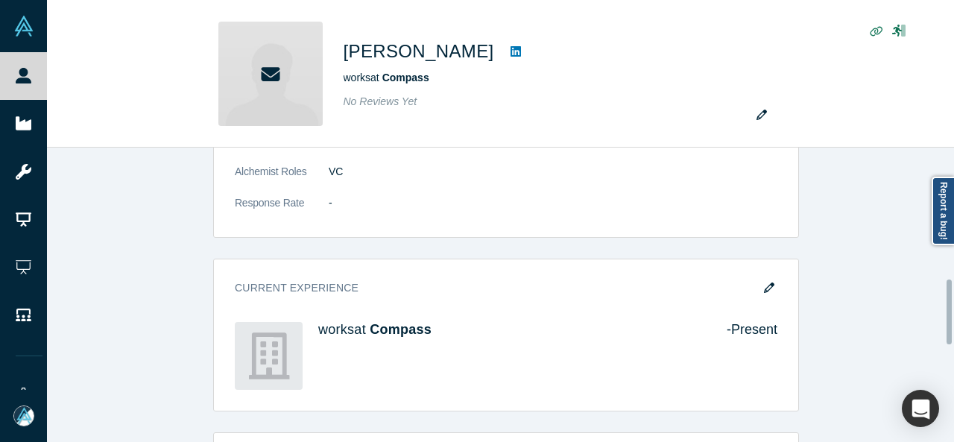
drag, startPoint x: 757, startPoint y: 288, endPoint x: 623, endPoint y: 240, distance: 142.6
click at [758, 288] on button "button" at bounding box center [769, 288] width 22 height 21
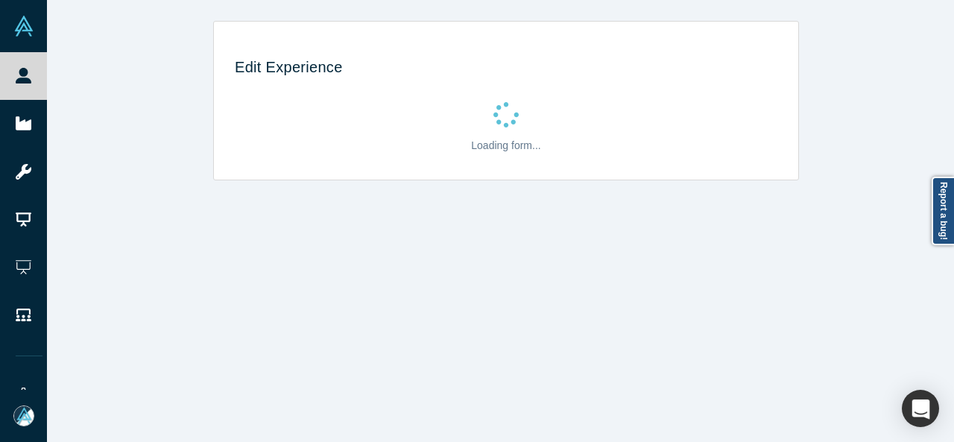
scroll to position [0, 0]
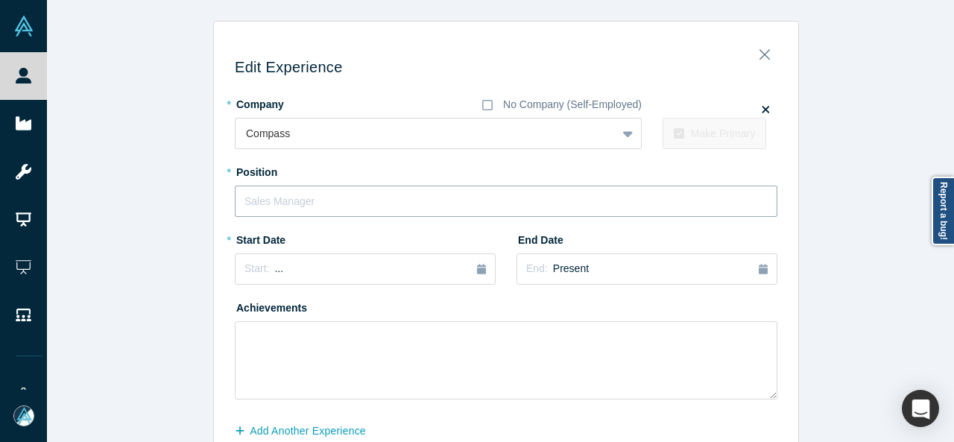
click at [302, 205] on input "text" at bounding box center [506, 201] width 543 height 31
paste input "Founder & CEO"
type input "Founder & CEO"
click at [312, 272] on div "Start: ..." at bounding box center [364, 269] width 241 height 16
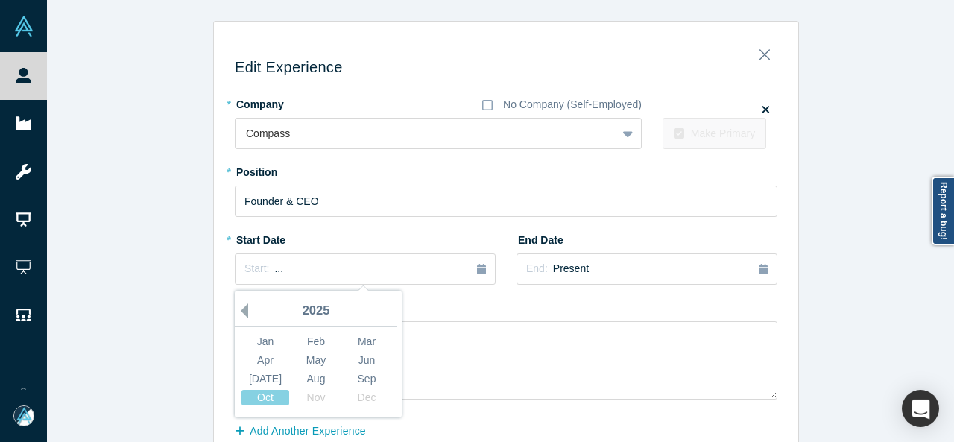
click at [238, 311] on button "Previous Year" at bounding box center [240, 310] width 15 height 15
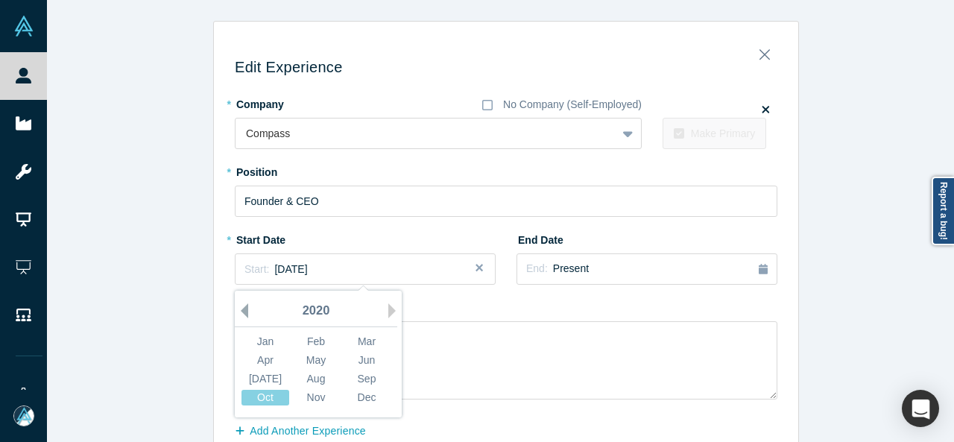
click at [238, 311] on button "Previous Year" at bounding box center [240, 310] width 15 height 15
click at [238, 310] on button "Previous Year" at bounding box center [240, 310] width 15 height 15
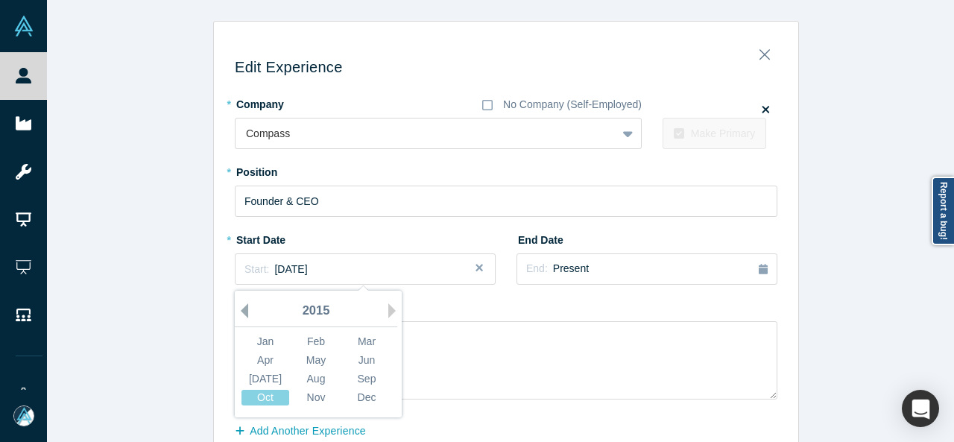
click at [238, 310] on button "Previous Year" at bounding box center [240, 310] width 15 height 15
click at [240, 309] on button "Previous Year" at bounding box center [240, 310] width 15 height 15
click at [274, 394] on div "Oct" at bounding box center [265, 398] width 48 height 16
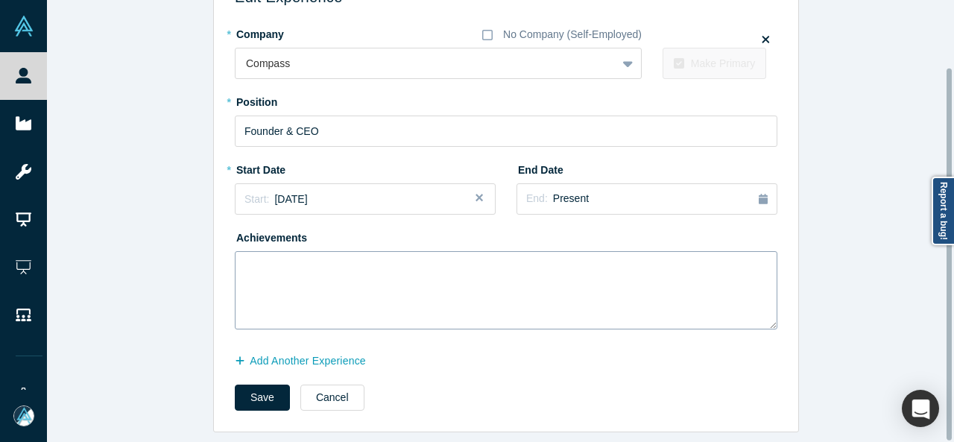
scroll to position [79, 0]
click at [246, 385] on button "Save" at bounding box center [262, 398] width 55 height 26
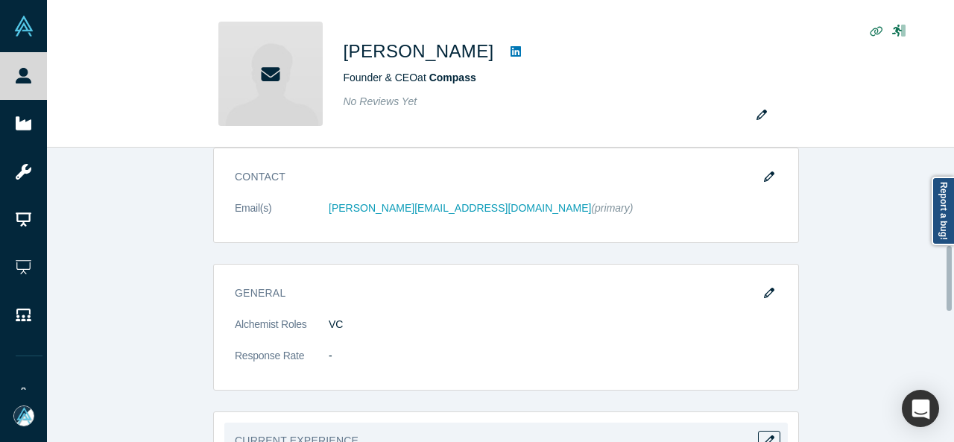
scroll to position [443, 0]
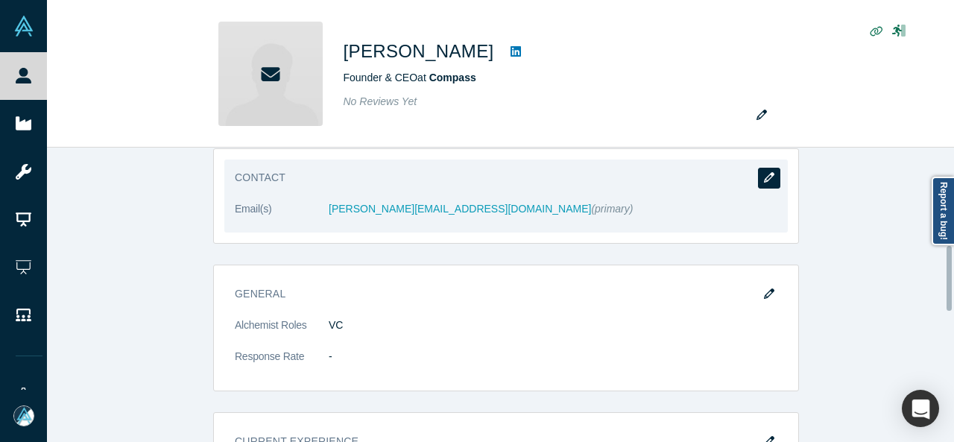
click at [762, 180] on button "button" at bounding box center [769, 178] width 22 height 21
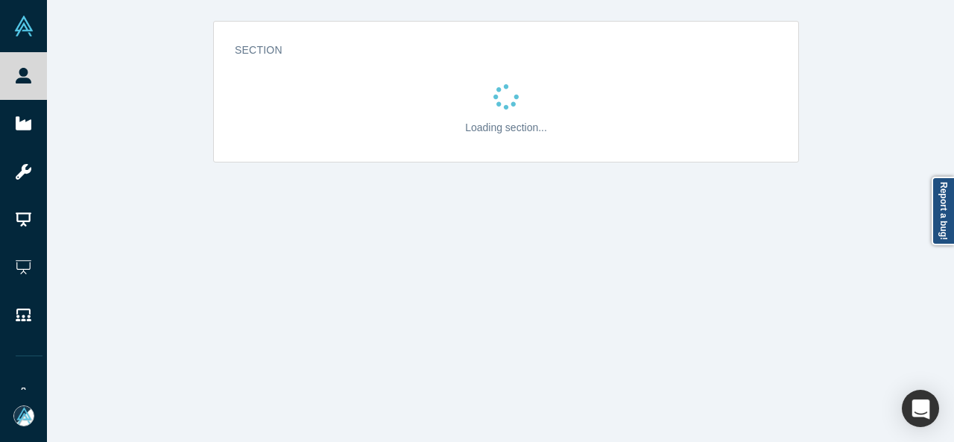
scroll to position [0, 0]
select select "US"
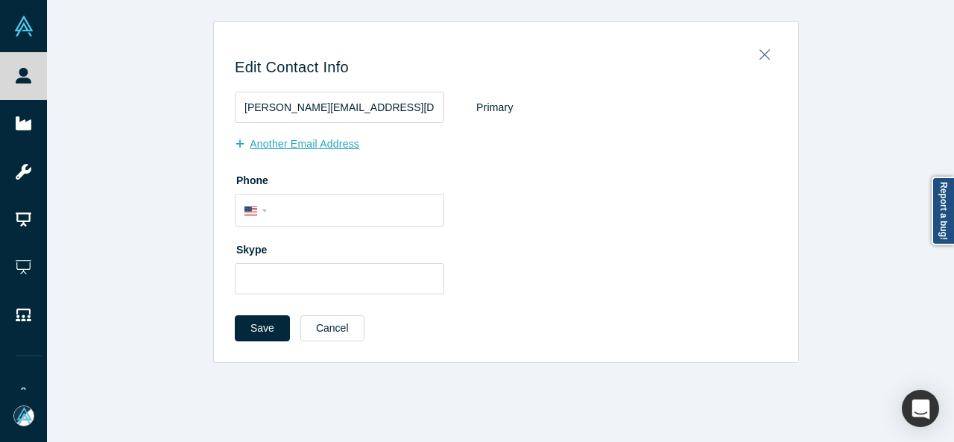
click at [297, 143] on button "Another Email Address" at bounding box center [305, 144] width 140 height 26
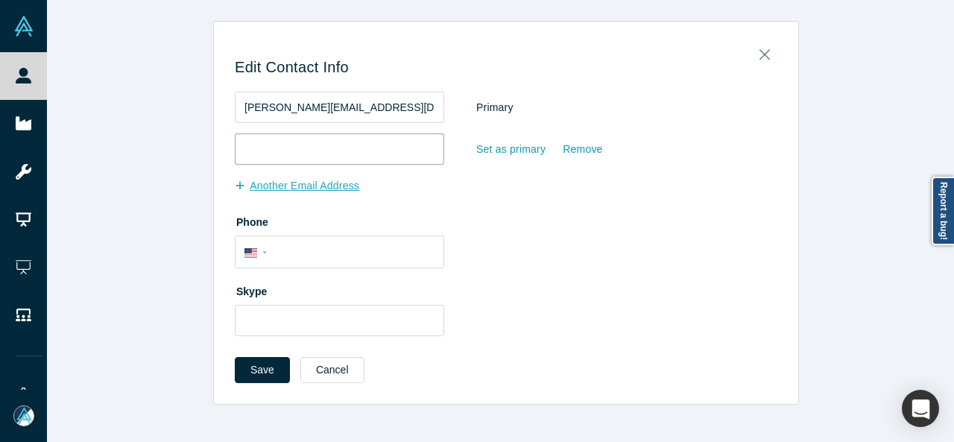
click at [297, 143] on input "email" at bounding box center [339, 148] width 209 height 31
paste input "robertreffkin@gmail.com"
type input "robertreffkin@gmail.com"
click at [483, 156] on div "Set as primary" at bounding box center [511, 149] width 71 height 26
click at [0, 0] on input "Set as primary" at bounding box center [0, 0] width 0 height 0
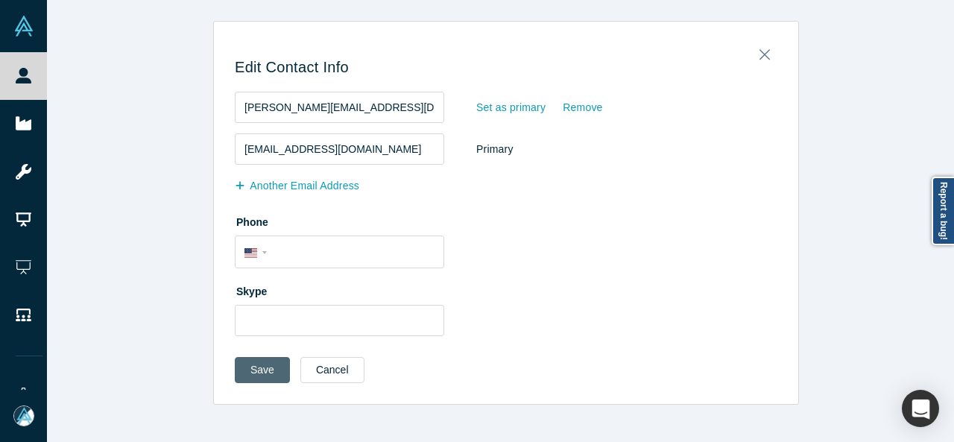
click at [265, 363] on button "Save" at bounding box center [262, 370] width 55 height 26
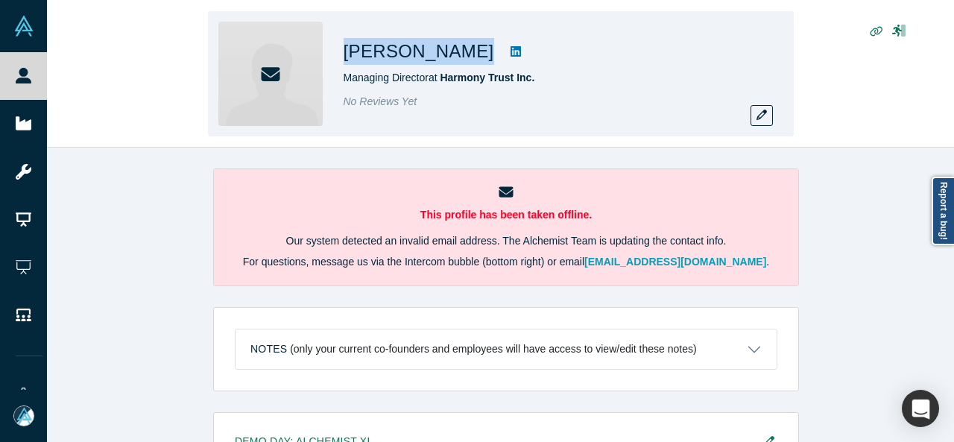
drag, startPoint x: 345, startPoint y: 48, endPoint x: 432, endPoint y: 48, distance: 87.2
click at [432, 48] on div "Roger Quy" at bounding box center [552, 51] width 417 height 27
copy div "Roger Quy"
drag, startPoint x: 342, startPoint y: 56, endPoint x: 460, endPoint y: 59, distance: 117.8
click at [460, 59] on div "[PERSON_NAME] Chief Operating Officer, Growth Fund at [PERSON_NAME] No Reviews …" at bounding box center [501, 73] width 586 height 125
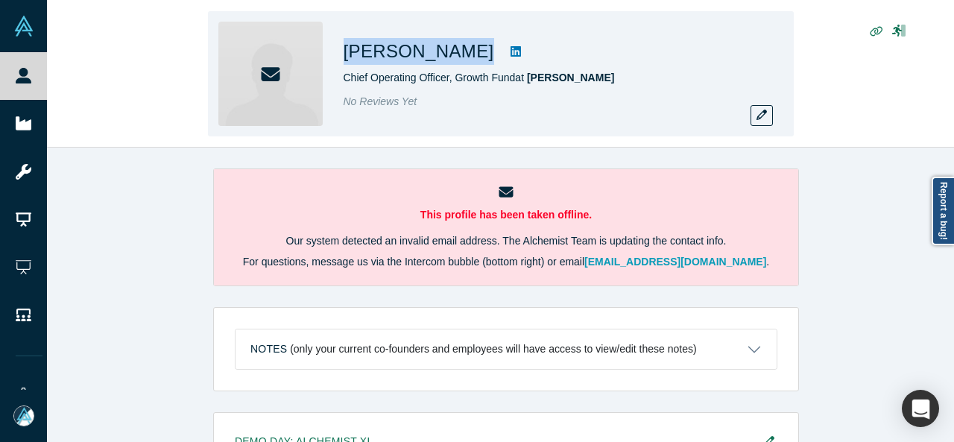
copy div "[PERSON_NAME]"
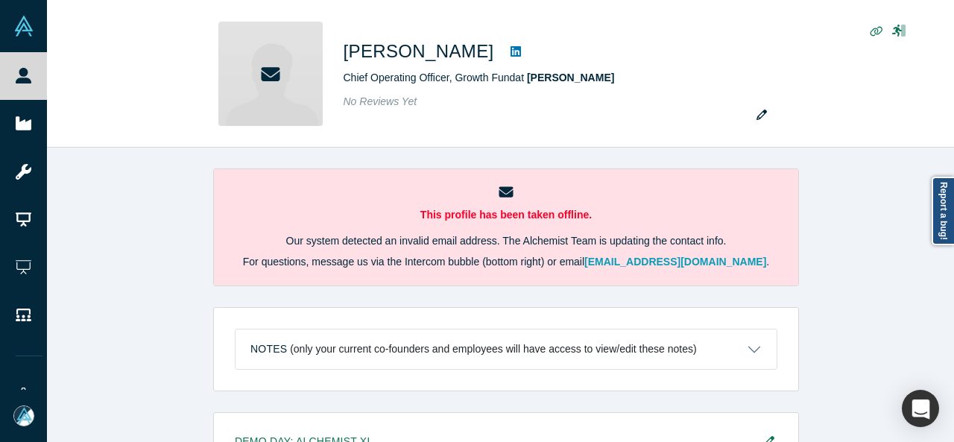
click at [838, 207] on div "This profile has been taken offline. Our system detected an invalid email addre…" at bounding box center [506, 301] width 918 height 306
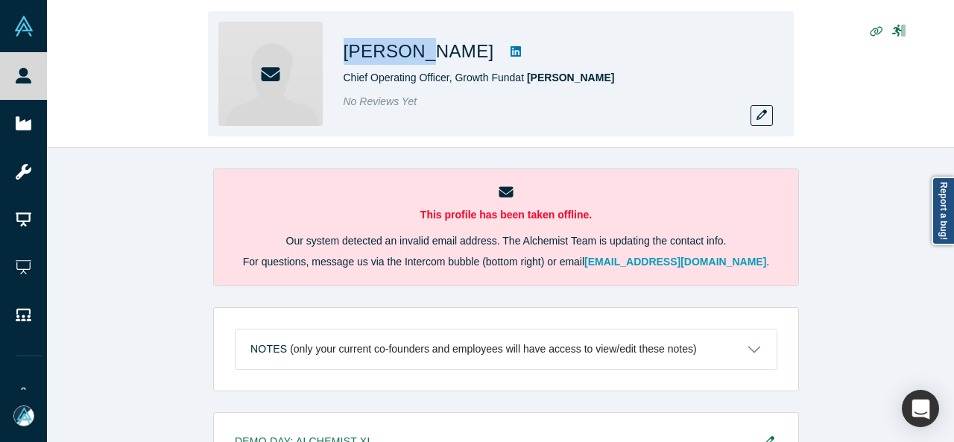
drag, startPoint x: 338, startPoint y: 54, endPoint x: 408, endPoint y: 51, distance: 69.4
click at [410, 51] on div "[PERSON_NAME] Chief Operating Officer, Growth Fund at [PERSON_NAME] No Reviews …" at bounding box center [501, 73] width 586 height 125
click at [760, 120] on icon "button" at bounding box center [761, 115] width 10 height 10
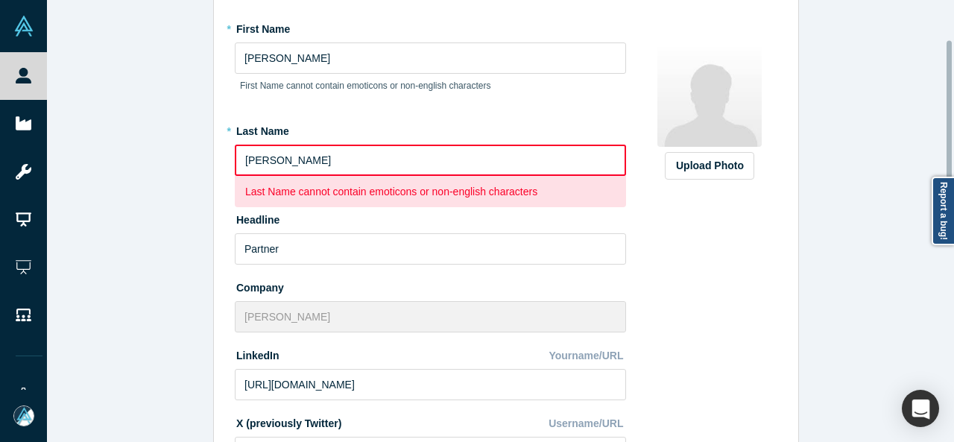
scroll to position [75, 0]
click at [252, 158] on input "[PERSON_NAME]" at bounding box center [430, 160] width 391 height 31
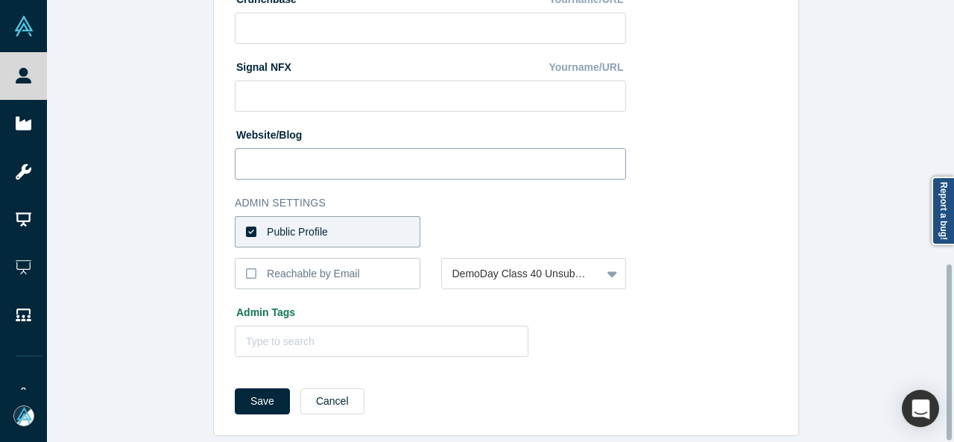
scroll to position [662, 0]
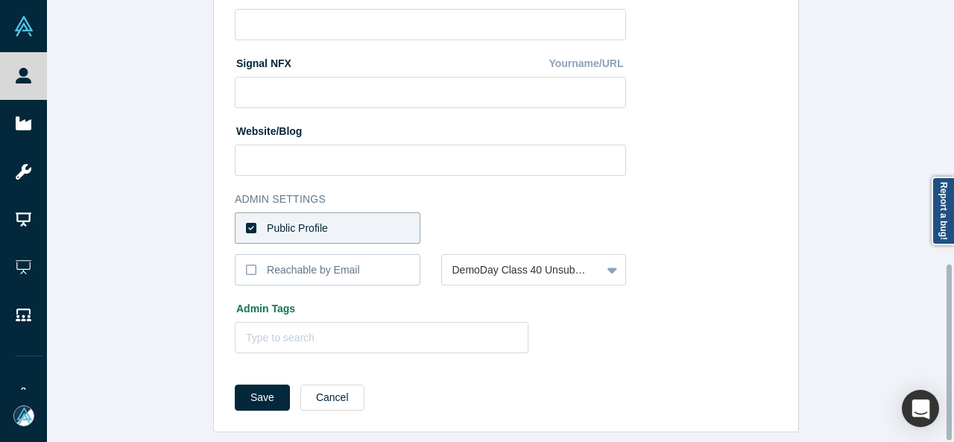
type input "D Amico"
click at [347, 214] on label "Public Profile" at bounding box center [328, 227] width 186 height 31
click at [0, 0] on input "Public Profile" at bounding box center [0, 0] width 0 height 0
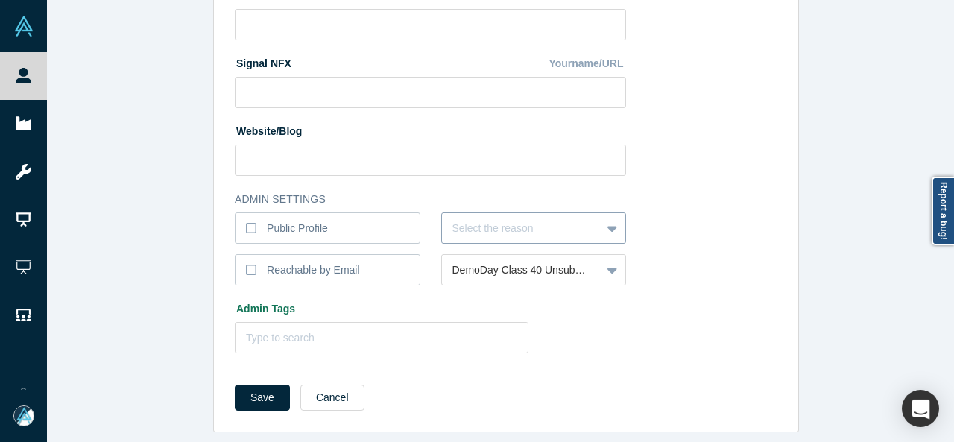
click at [478, 219] on div at bounding box center [521, 228] width 139 height 19
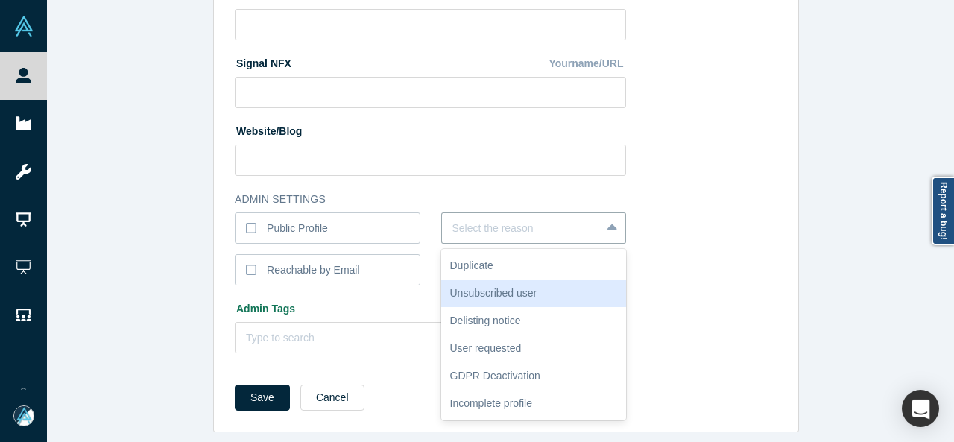
click at [472, 282] on div "Unsubscribed user" at bounding box center [534, 293] width 186 height 28
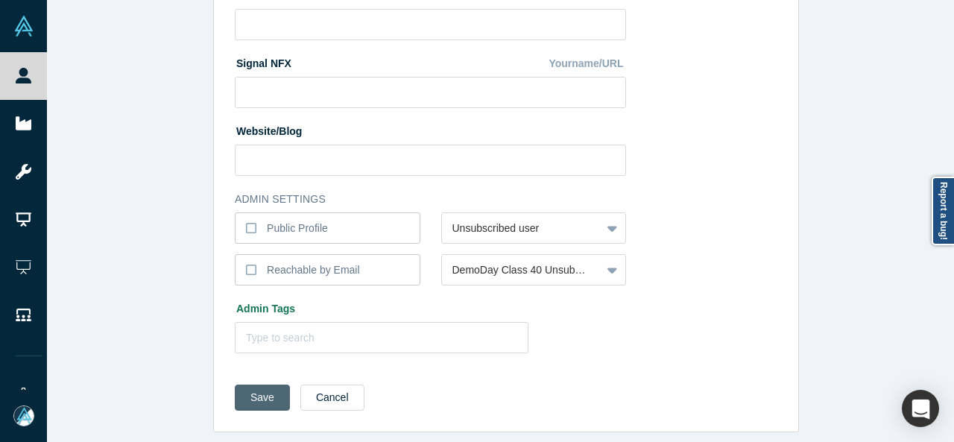
click at [243, 391] on button "Save" at bounding box center [262, 398] width 55 height 26
